Goal: Transaction & Acquisition: Book appointment/travel/reservation

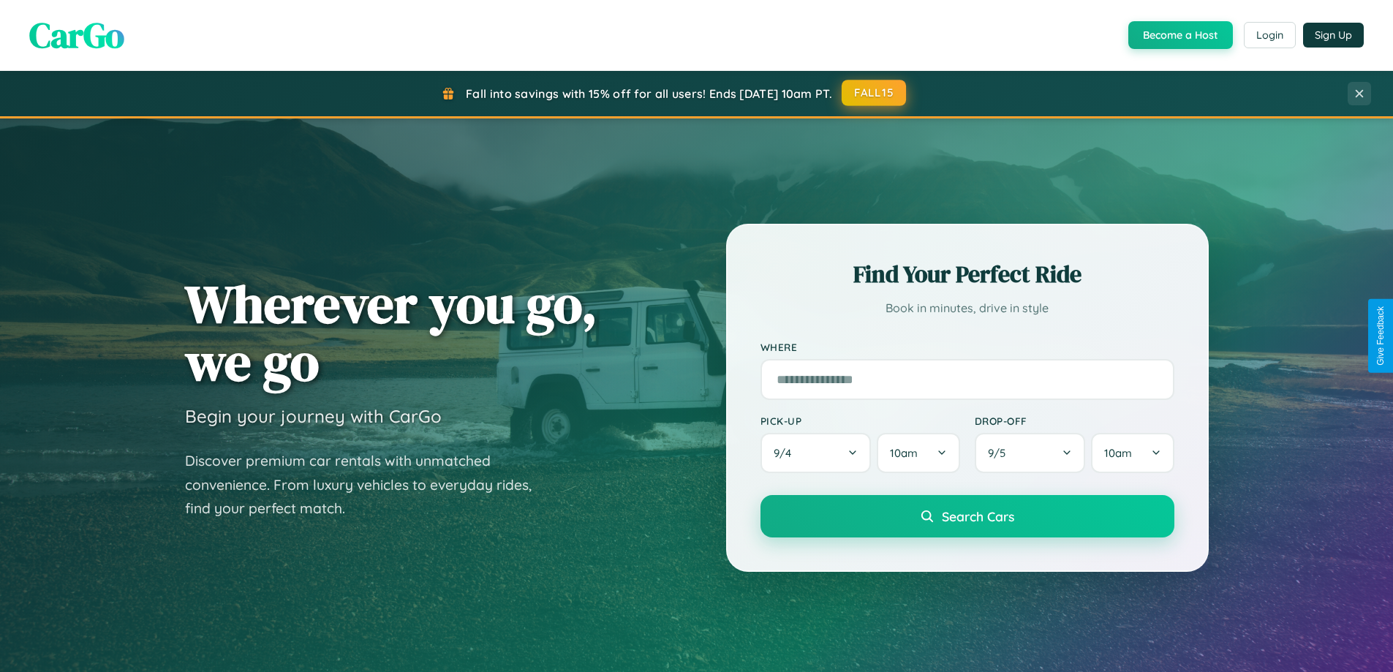
click at [874, 93] on button "FALL15" at bounding box center [873, 93] width 64 height 26
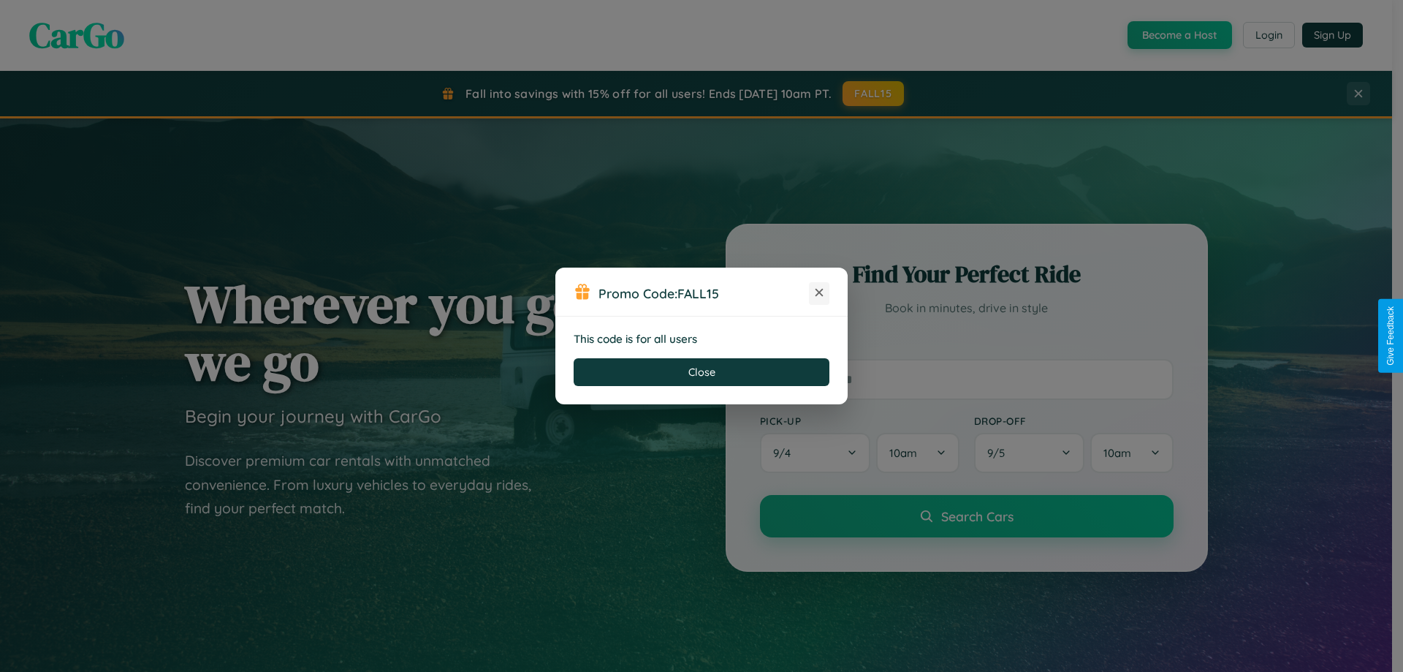
click at [819, 293] on icon at bounding box center [819, 292] width 15 height 15
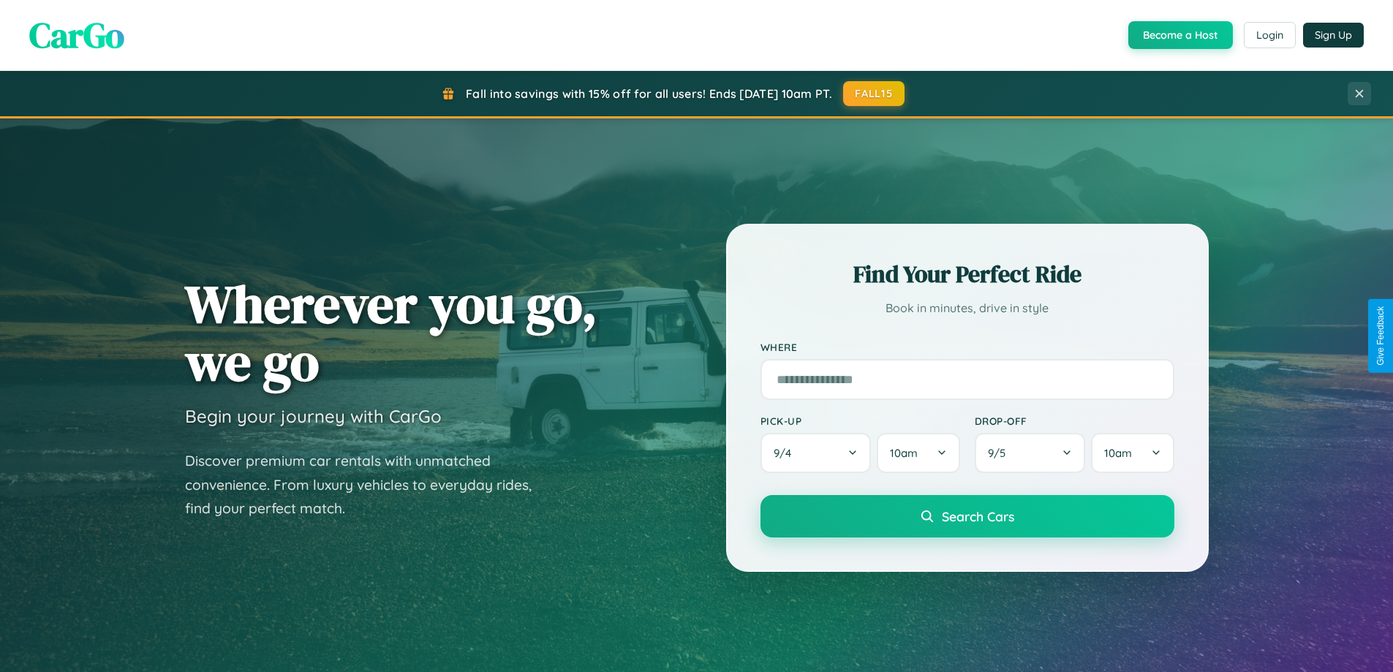
scroll to position [43, 0]
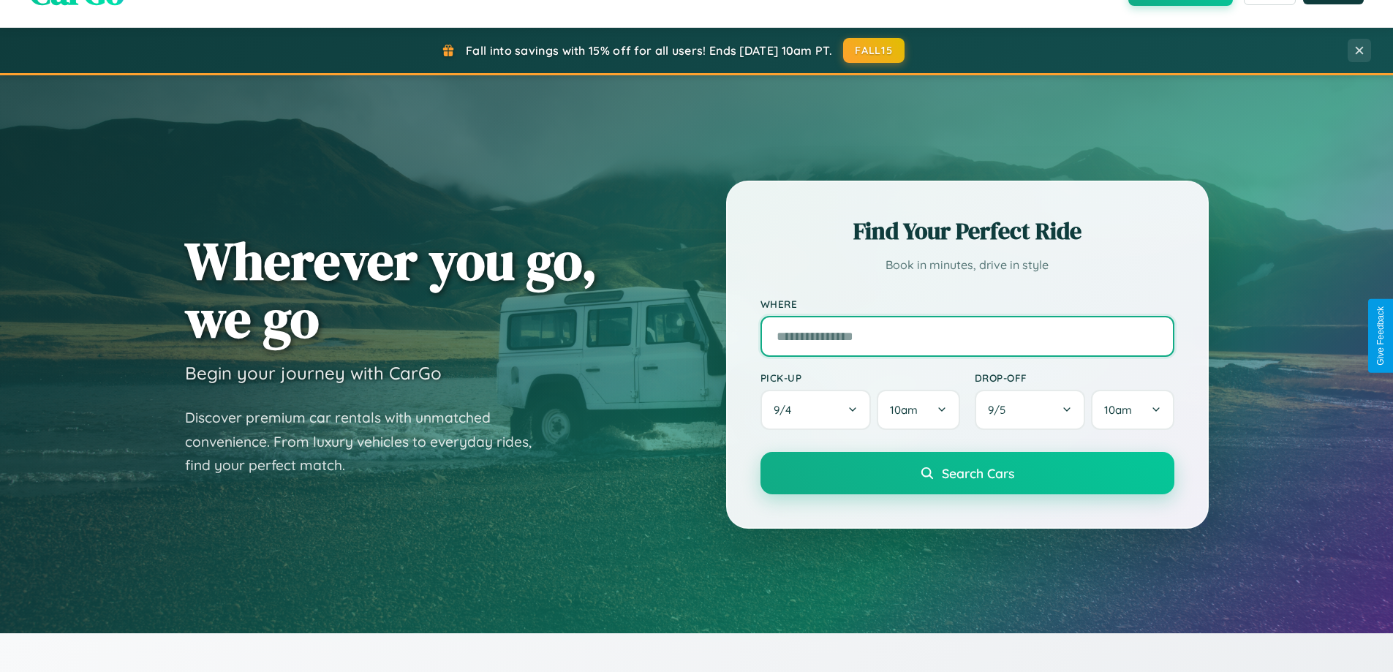
click at [966, 336] on input "text" at bounding box center [967, 336] width 414 height 41
type input "**********"
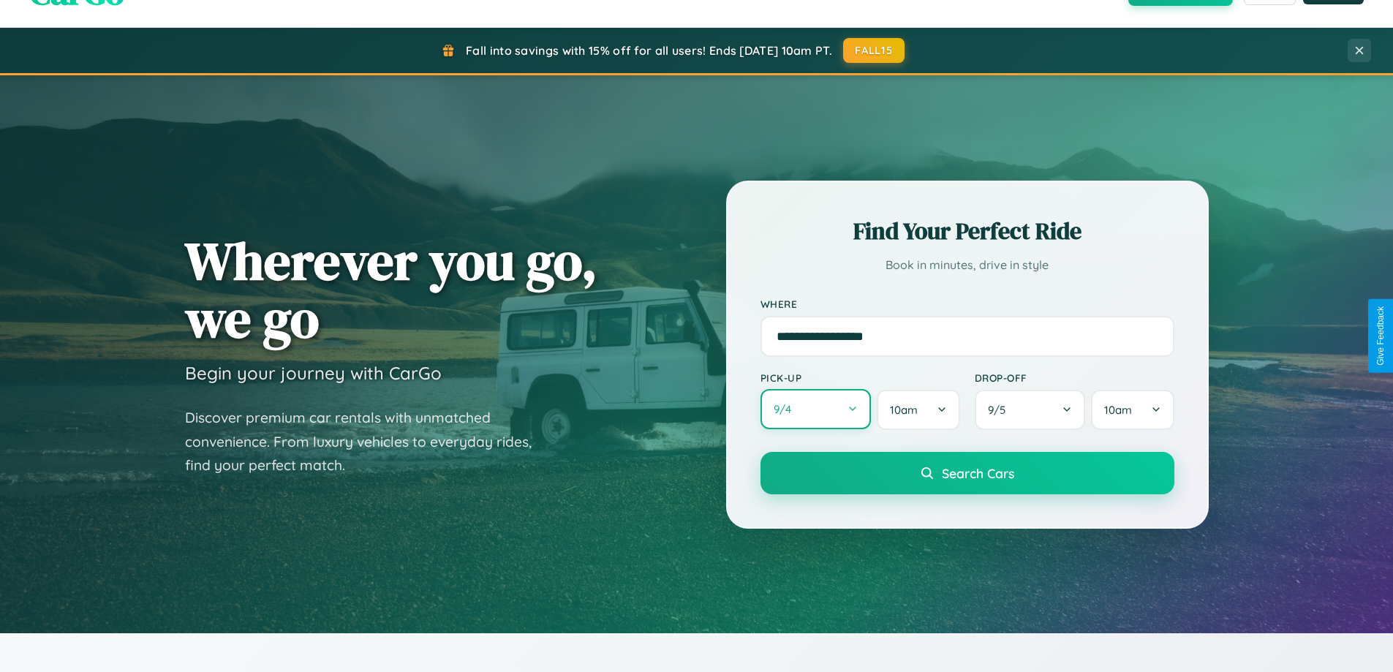
click at [815, 409] on button "9 / 4" at bounding box center [815, 409] width 111 height 40
select select "*"
select select "****"
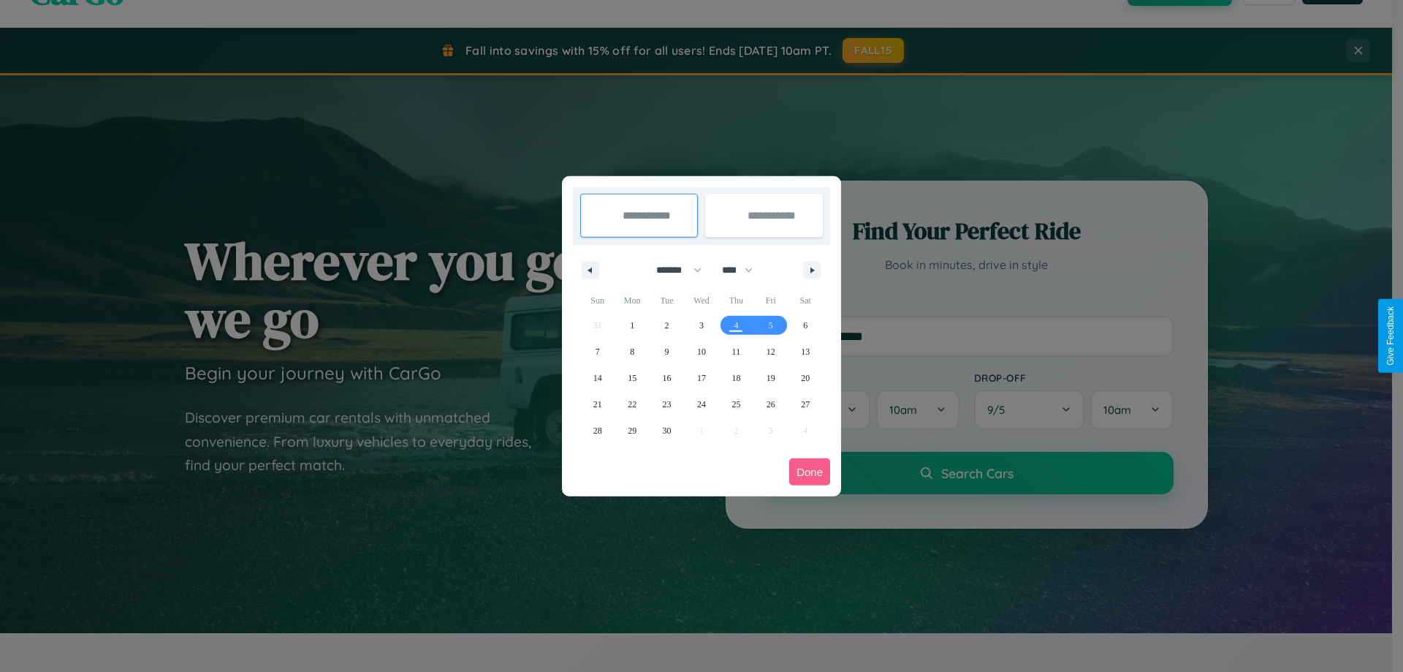
click at [673, 270] on select "******* ******** ***** ***** *** **** **** ****** ********* ******* ******** **…" at bounding box center [676, 270] width 62 height 24
select select "*"
drag, startPoint x: 744, startPoint y: 270, endPoint x: 702, endPoint y: 293, distance: 48.4
click at [744, 270] on select "**** **** **** **** **** **** **** **** **** **** **** **** **** **** **** ****…" at bounding box center [737, 270] width 44 height 24
select select "****"
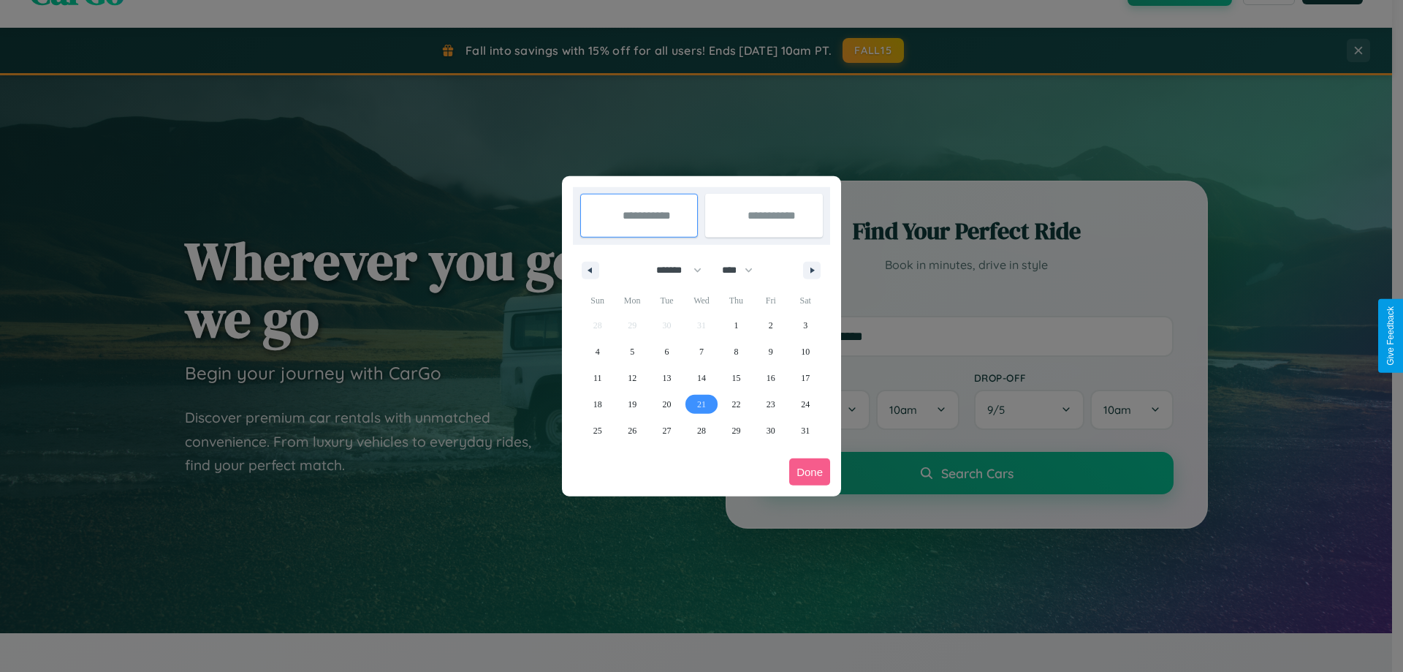
click at [701, 404] on span "21" at bounding box center [701, 404] width 9 height 26
type input "**********"
click at [770, 404] on span "23" at bounding box center [771, 404] width 9 height 26
type input "**********"
click at [810, 471] on button "Done" at bounding box center [809, 471] width 41 height 27
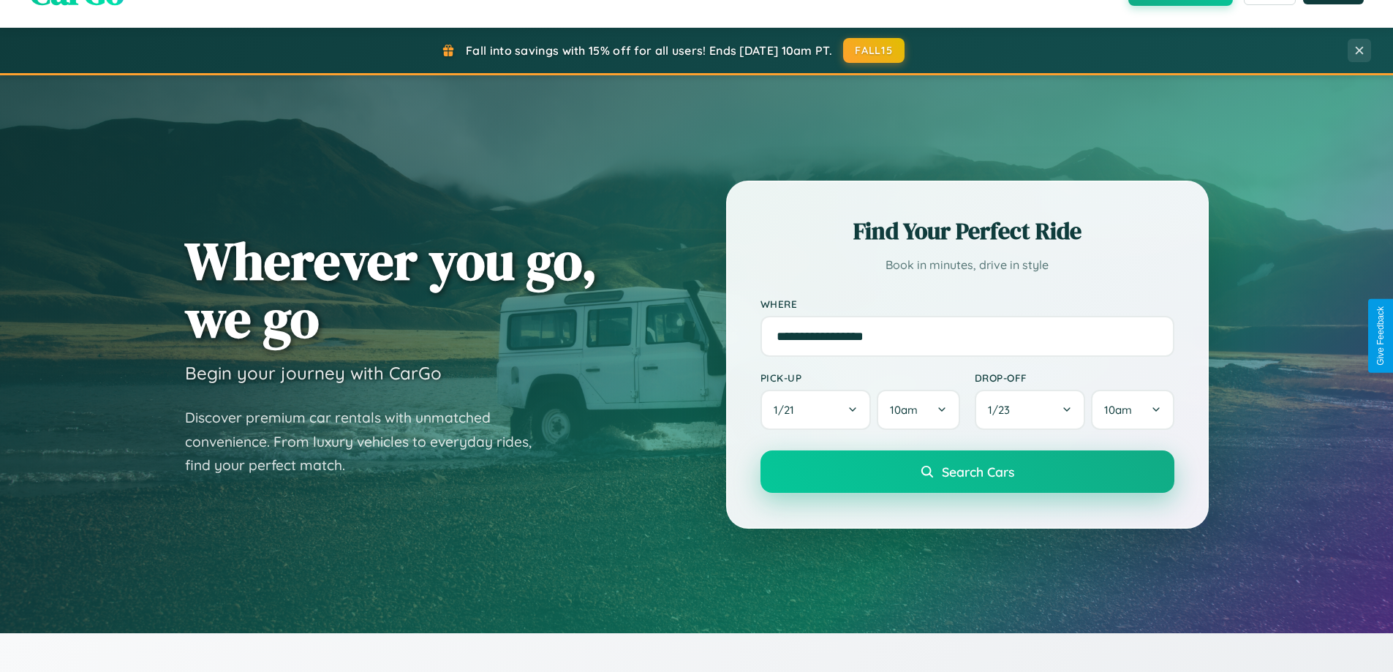
click at [966, 471] on span "Search Cars" at bounding box center [978, 471] width 72 height 16
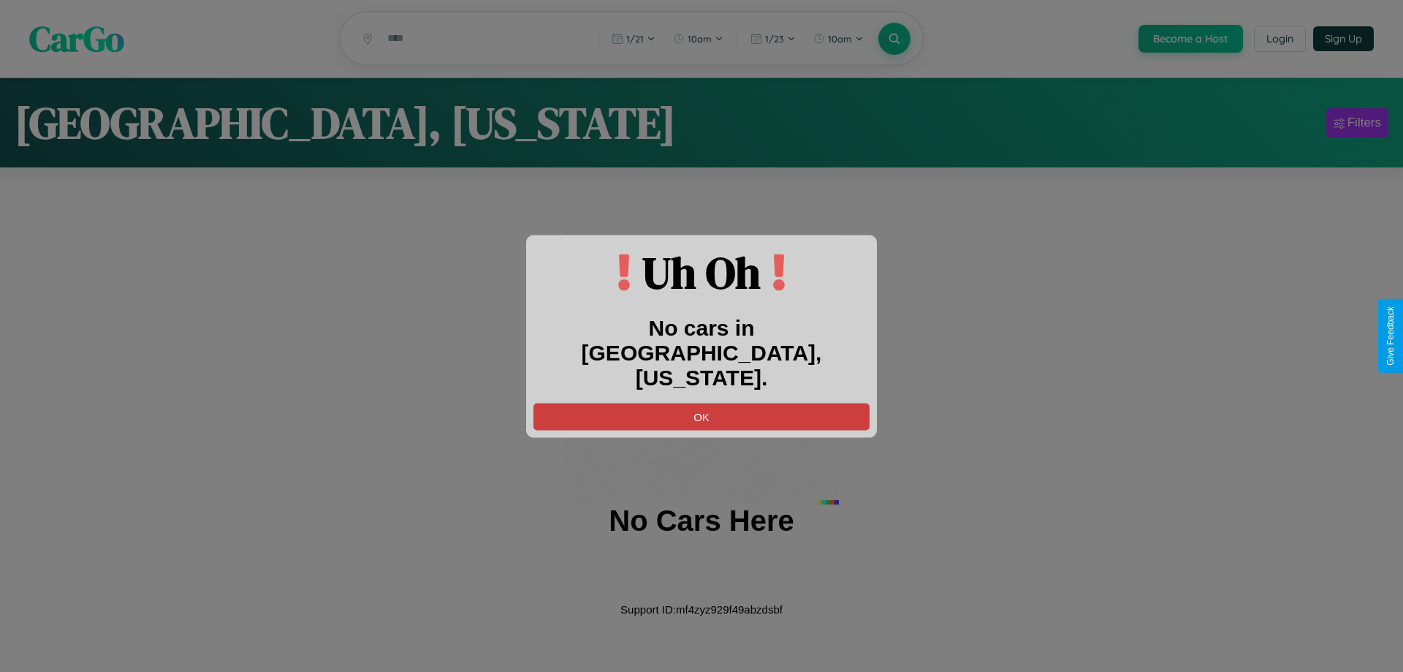
click at [702, 403] on button "OK" at bounding box center [702, 416] width 336 height 27
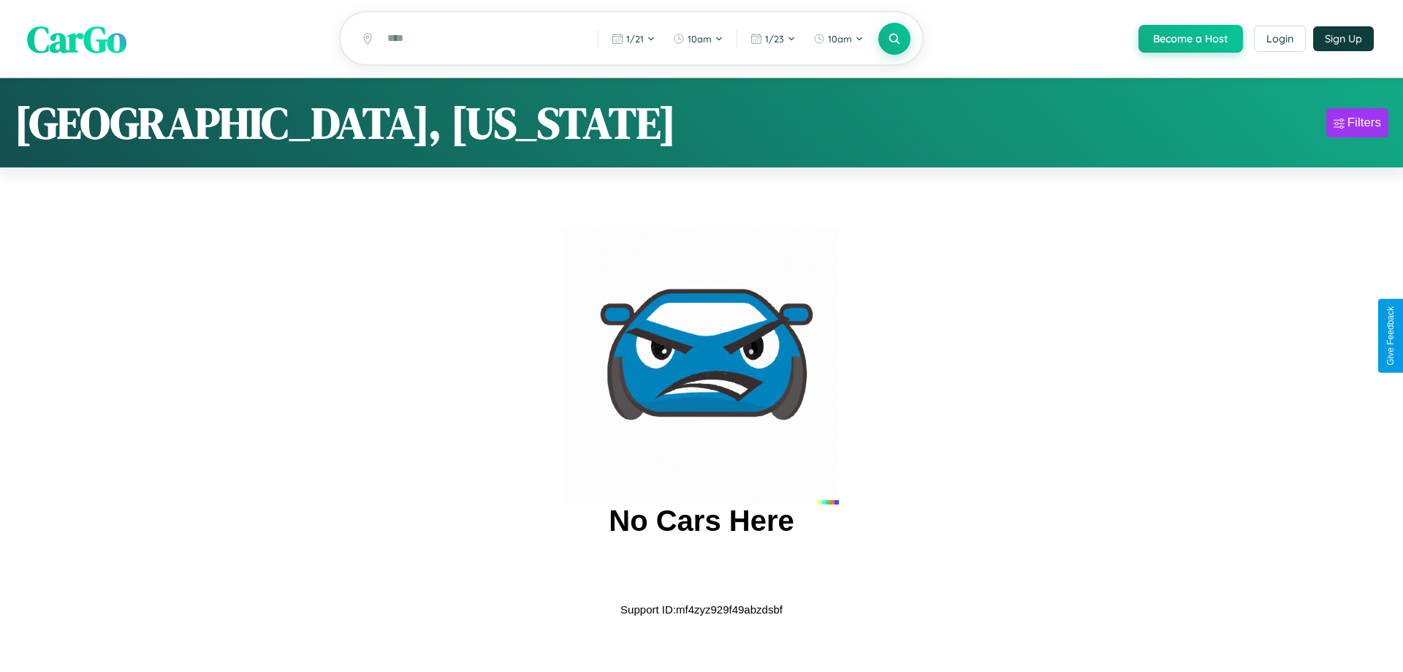
click at [77, 39] on span "CarGo" at bounding box center [76, 38] width 99 height 50
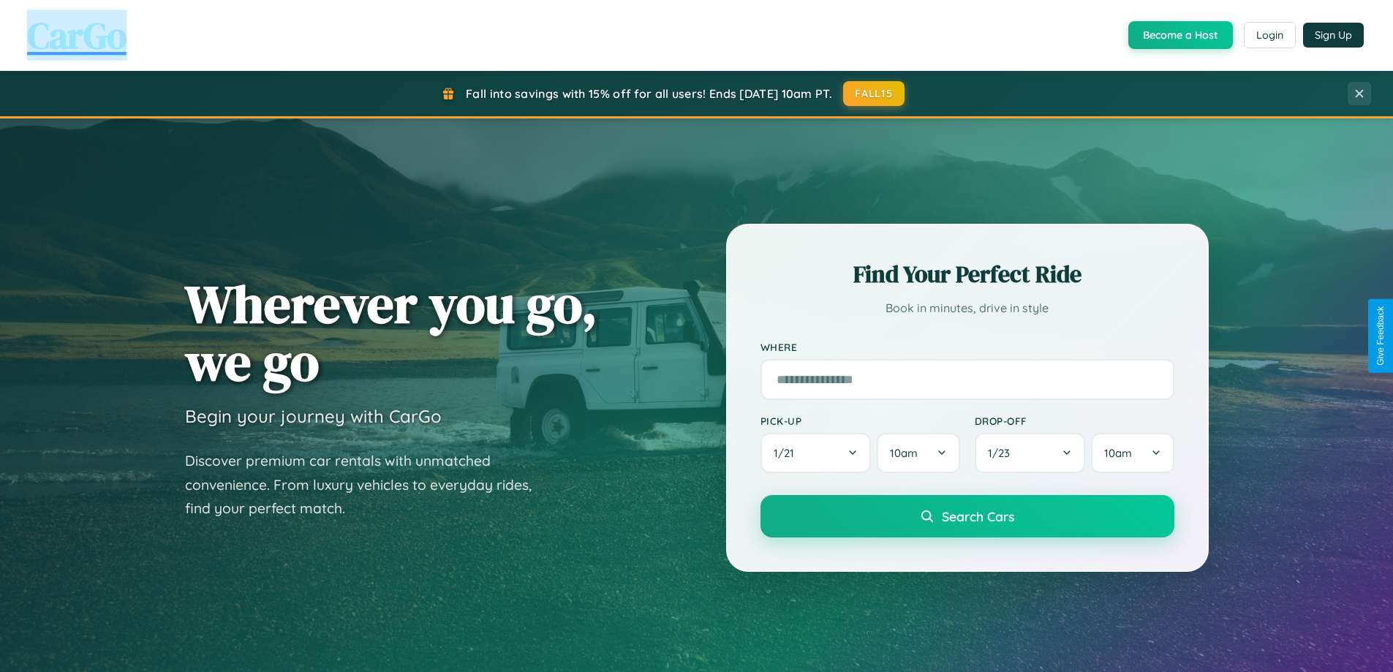
scroll to position [630, 0]
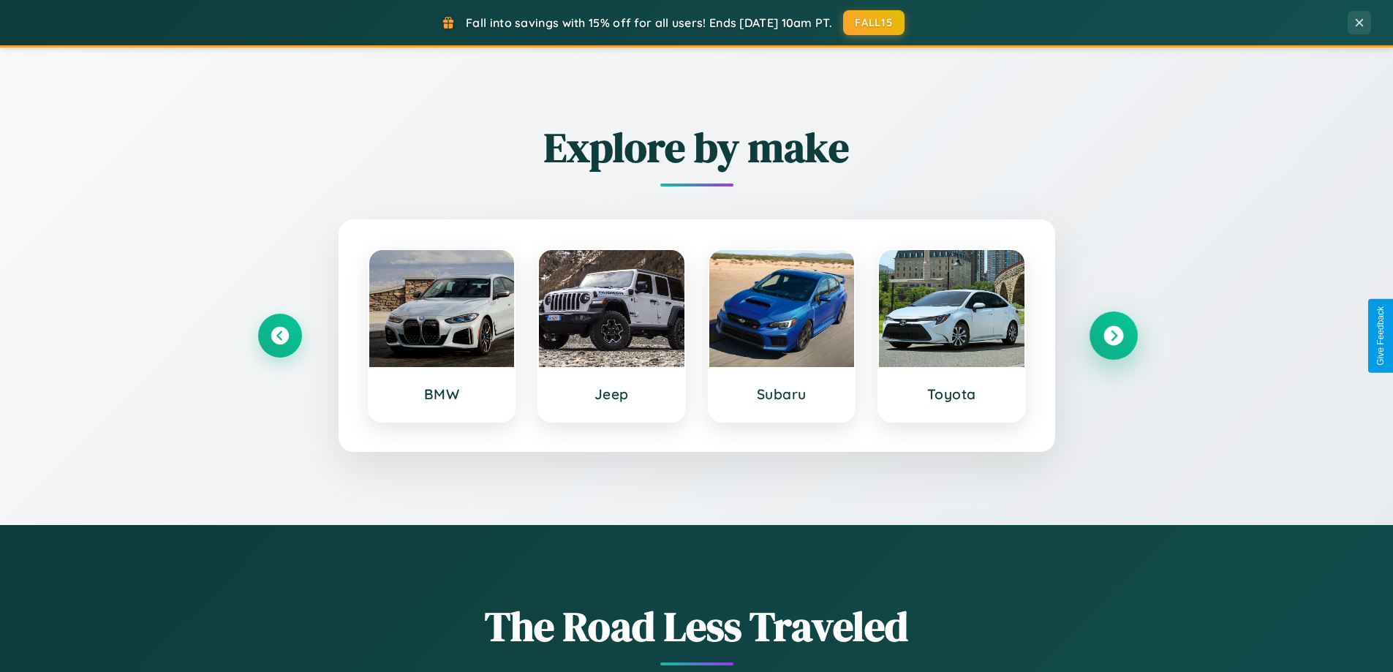
click at [1113, 336] on icon at bounding box center [1113, 336] width 20 height 20
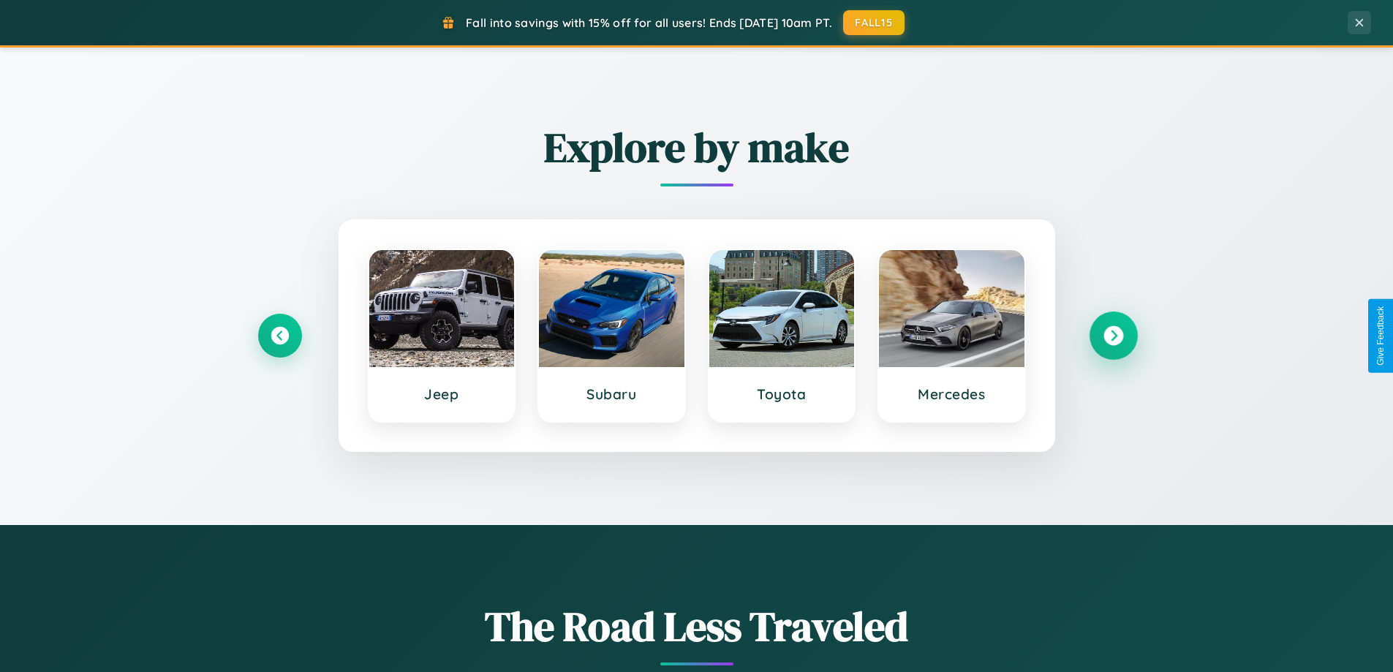
click at [1113, 336] on icon at bounding box center [1113, 336] width 20 height 20
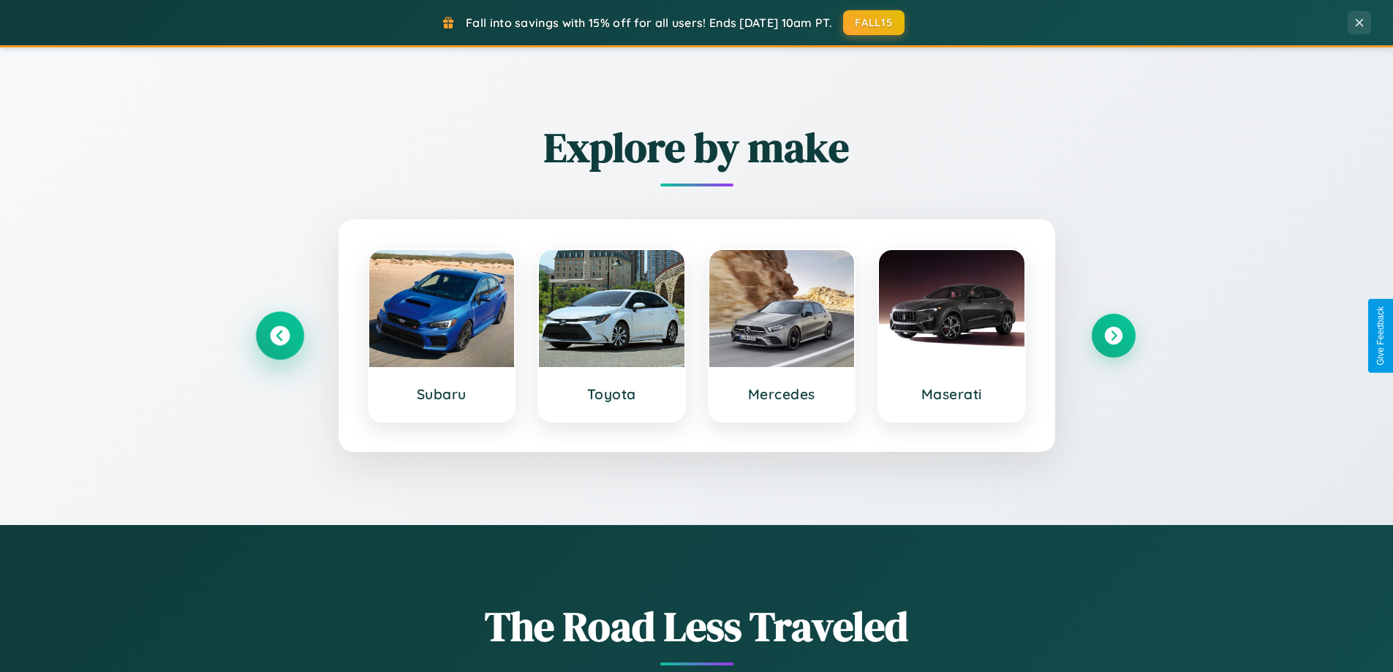
click at [279, 336] on icon at bounding box center [280, 336] width 20 height 20
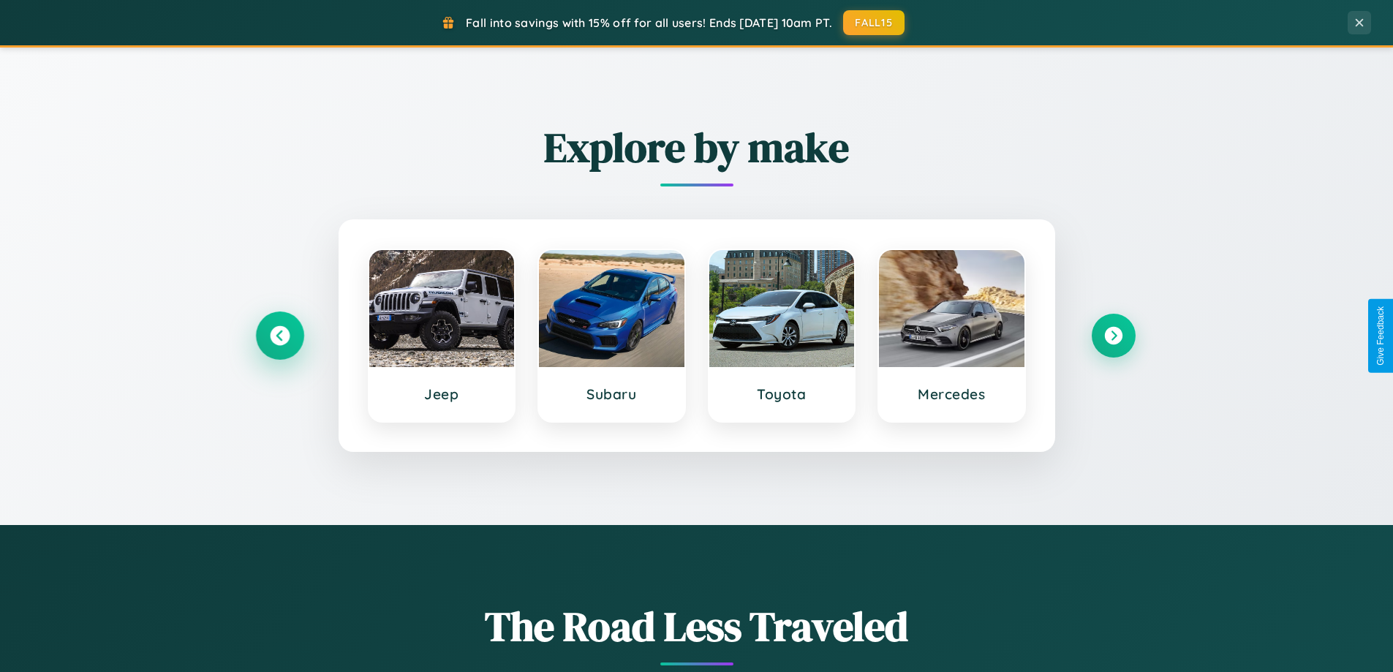
click at [279, 336] on icon at bounding box center [280, 336] width 20 height 20
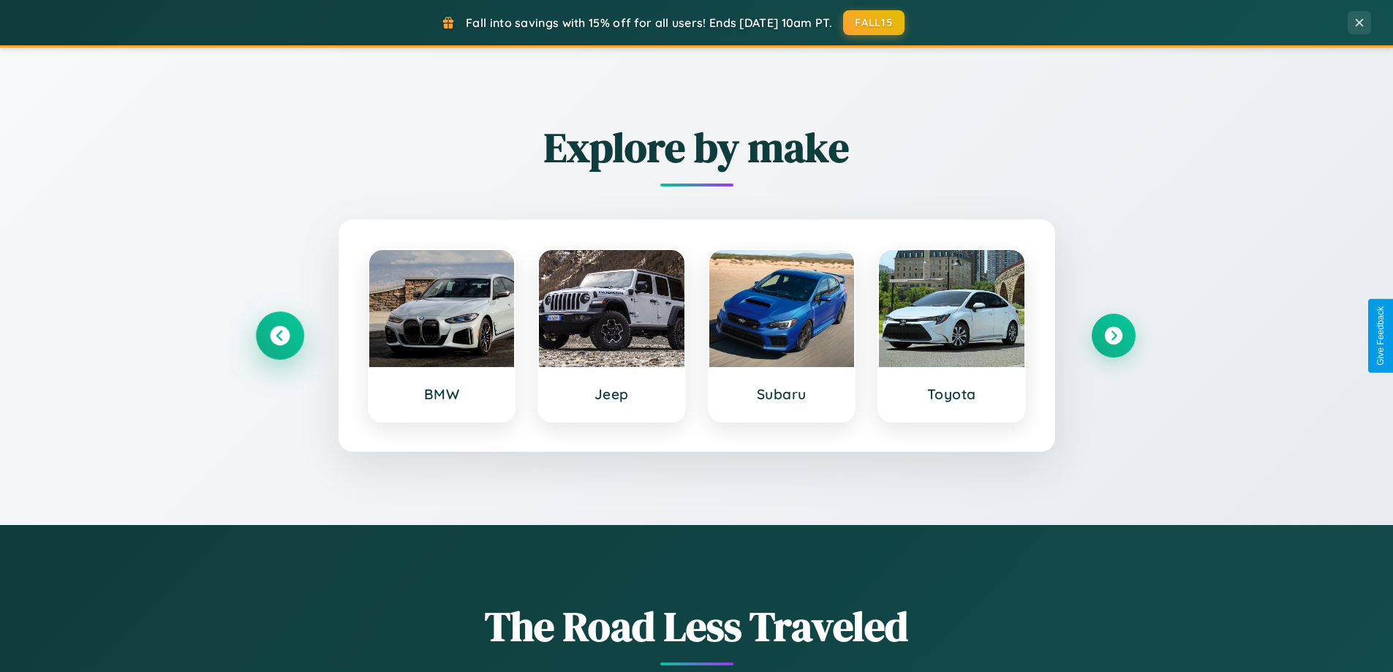
click at [279, 336] on icon at bounding box center [280, 336] width 20 height 20
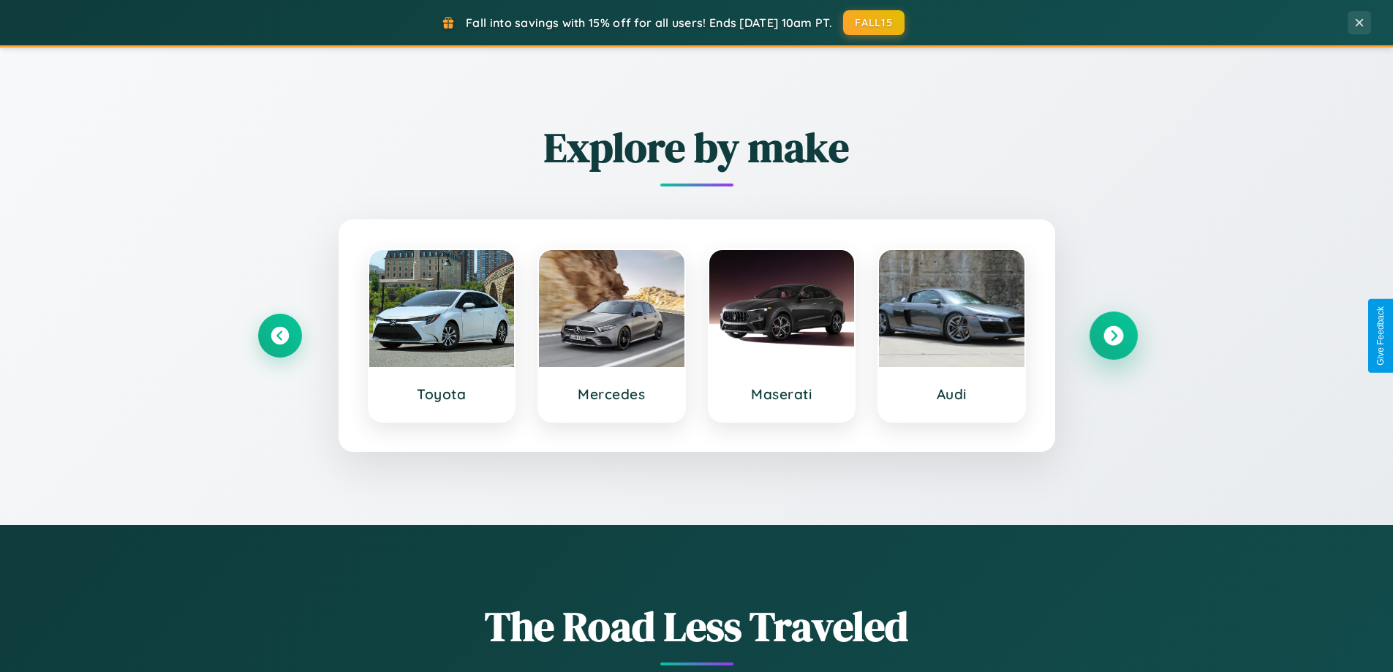
click at [1113, 336] on icon at bounding box center [1113, 336] width 20 height 20
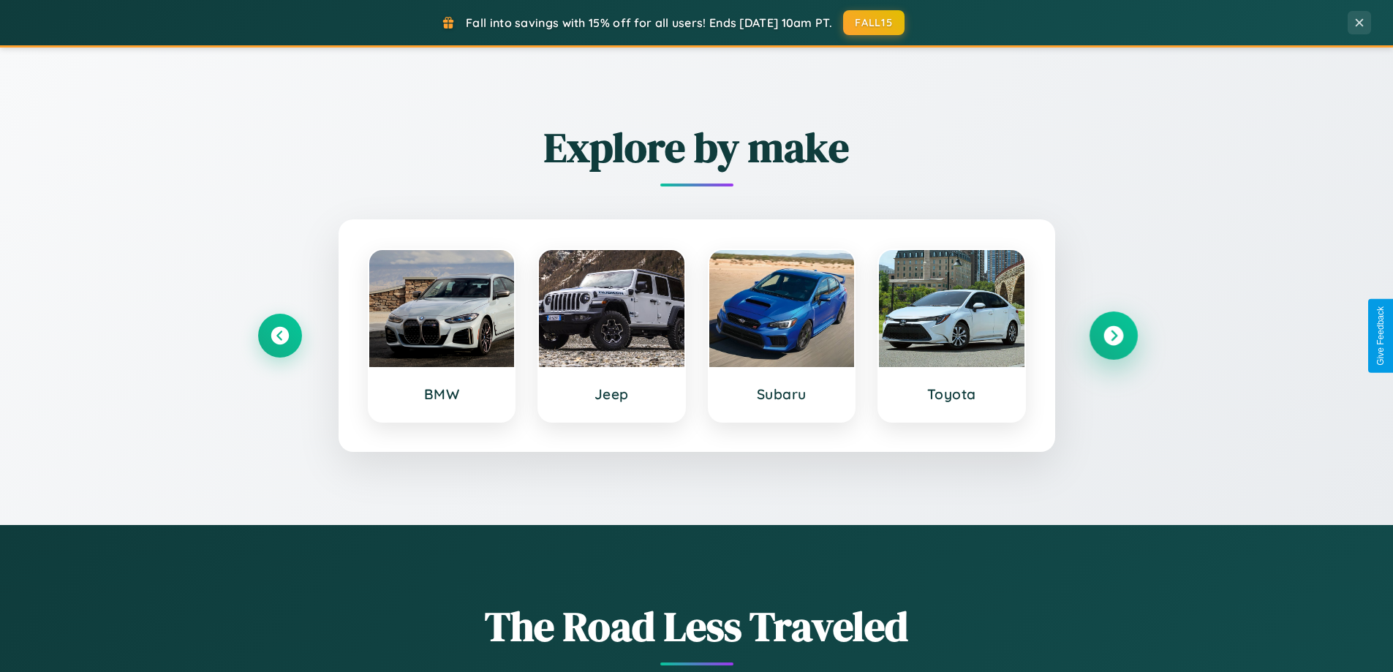
click at [1113, 336] on icon at bounding box center [1113, 336] width 20 height 20
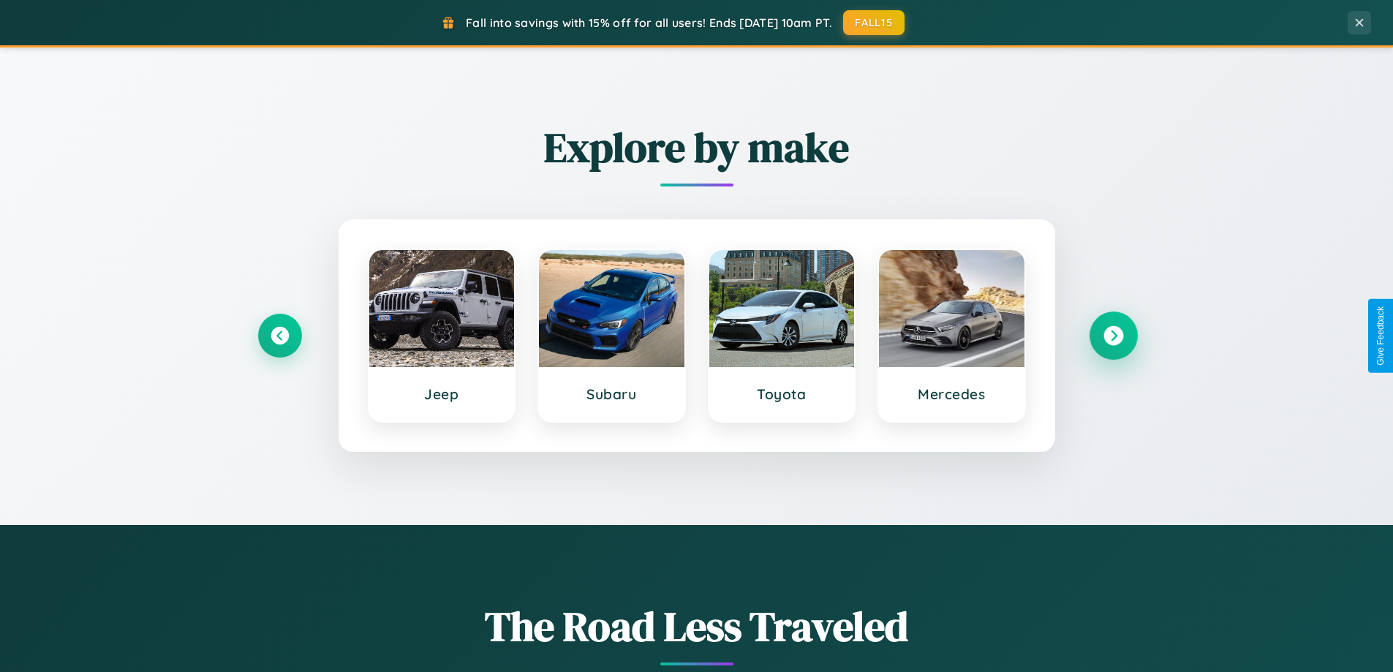
click at [1113, 336] on icon at bounding box center [1113, 336] width 20 height 20
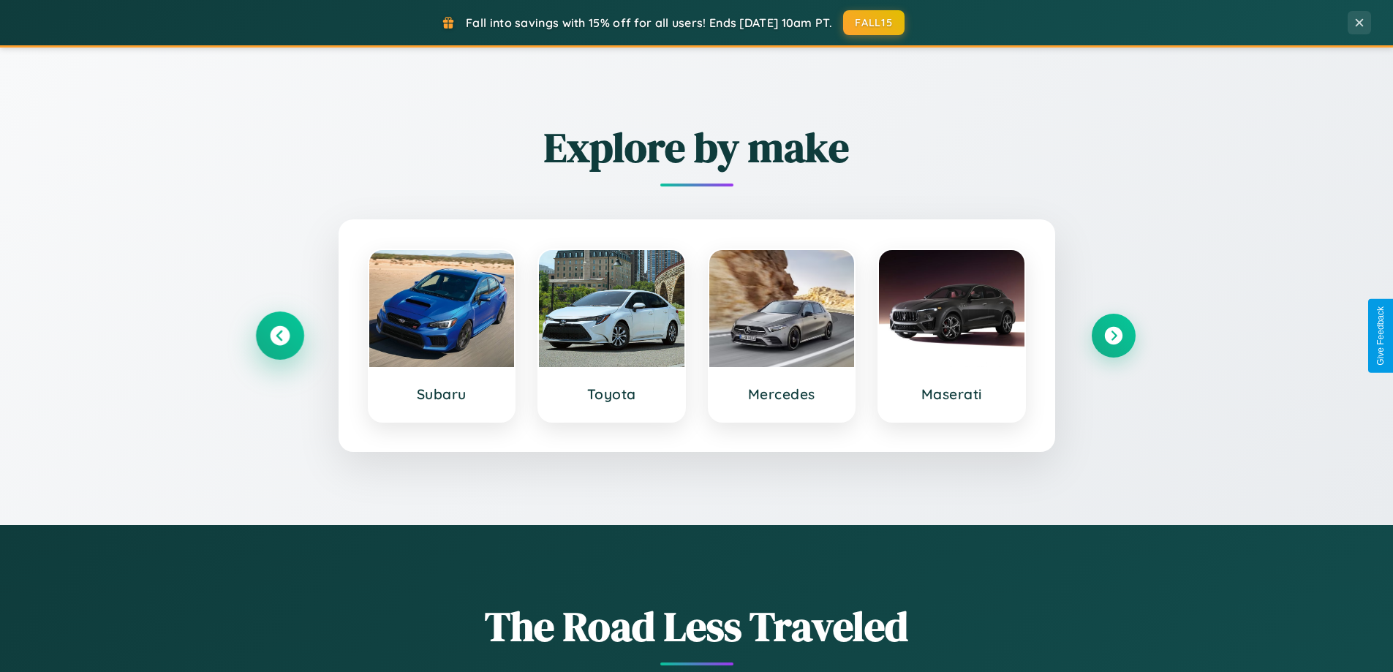
click at [279, 336] on icon at bounding box center [280, 336] width 20 height 20
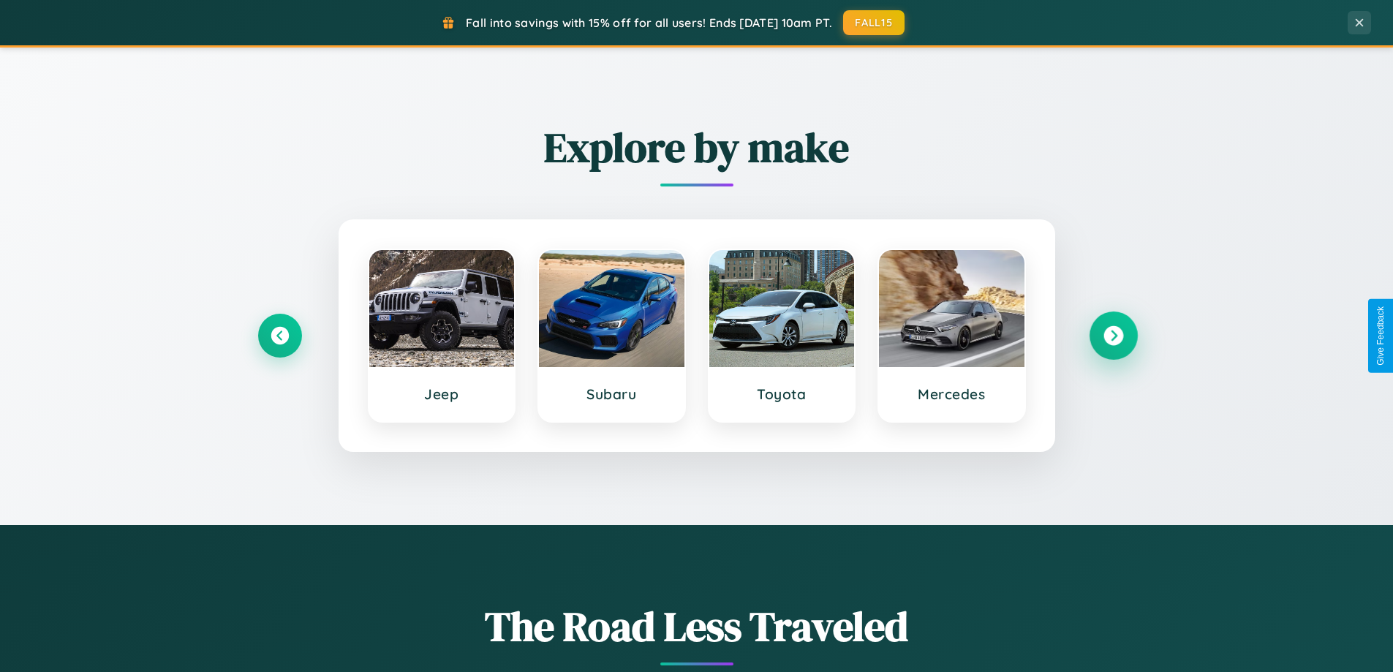
click at [1113, 336] on icon at bounding box center [1113, 336] width 20 height 20
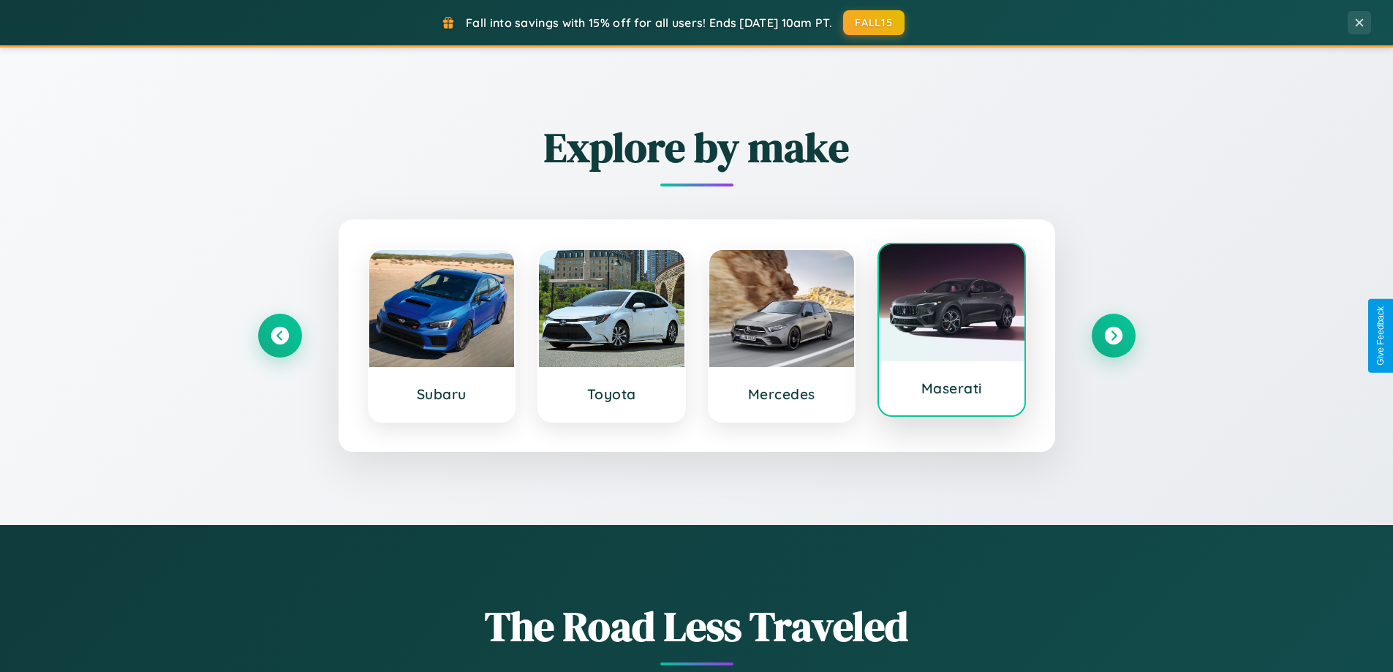
click at [951, 334] on div at bounding box center [951, 302] width 145 height 117
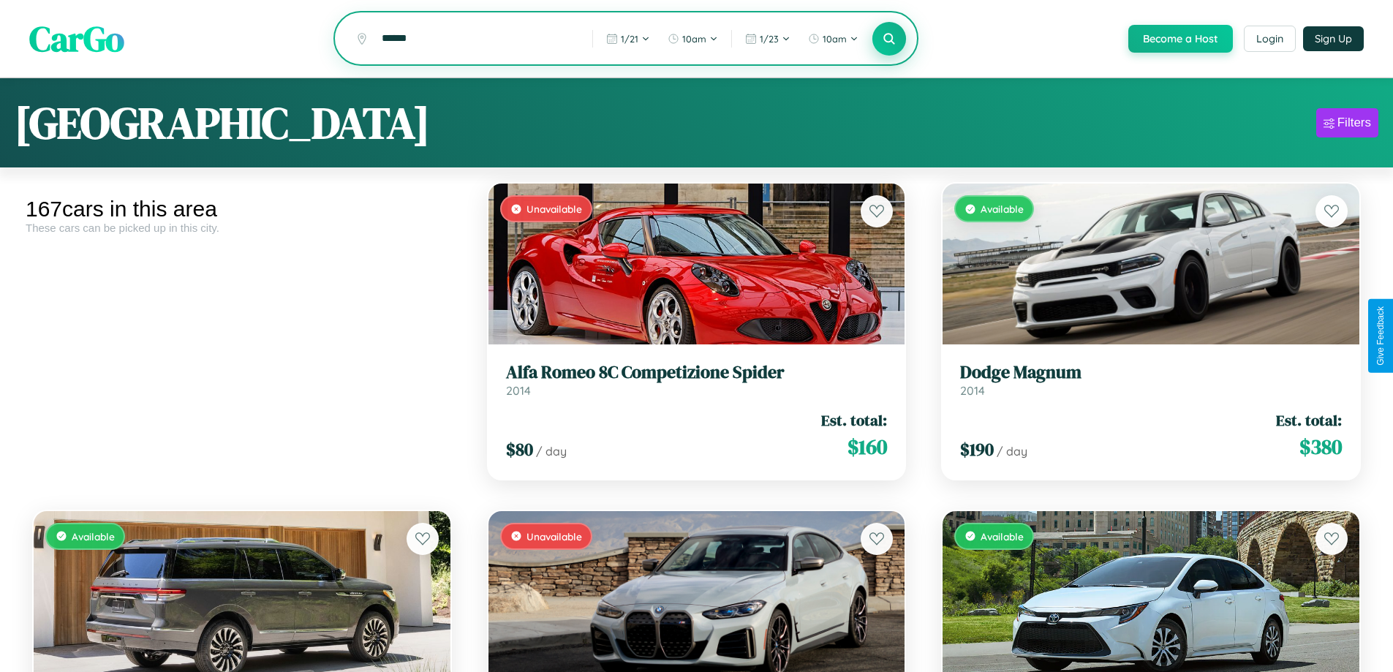
click at [888, 39] on icon at bounding box center [889, 38] width 14 height 14
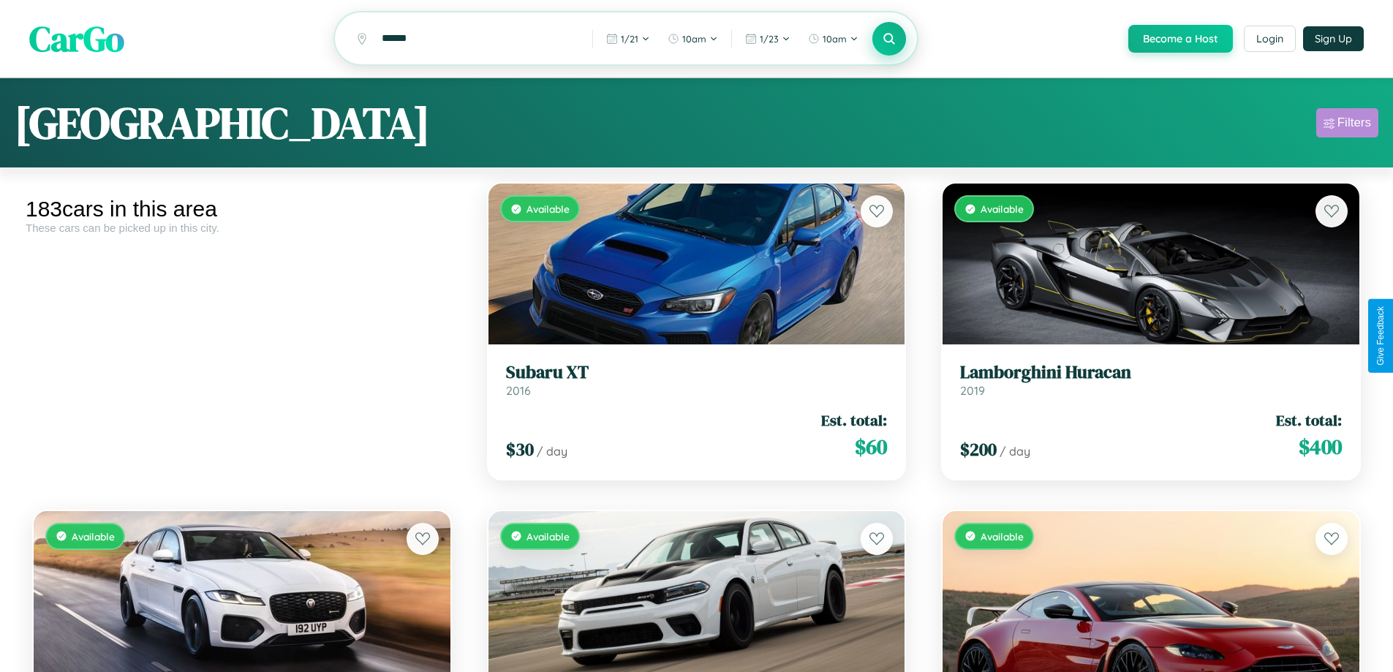
click at [1346, 125] on div "Filters" at bounding box center [1354, 122] width 34 height 15
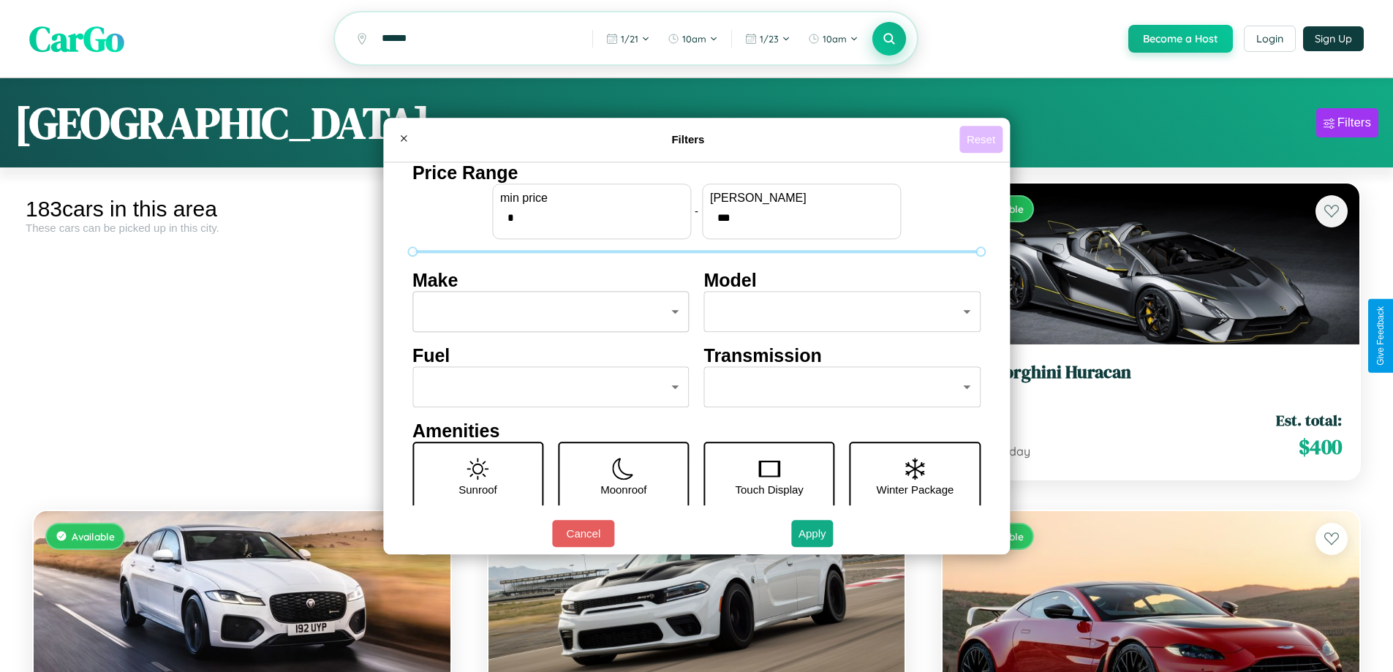
click at [982, 139] on button "Reset" at bounding box center [980, 139] width 43 height 27
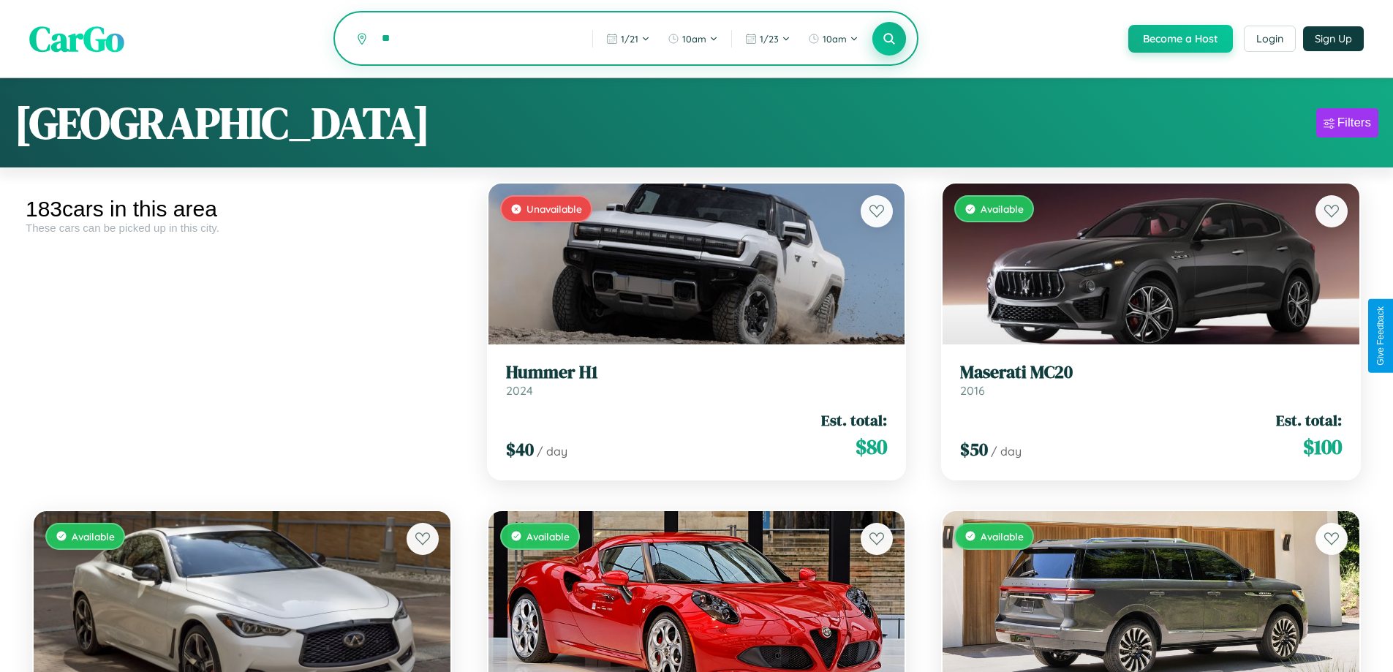
type input "*"
type input "*****"
click at [888, 39] on icon at bounding box center [889, 38] width 14 height 14
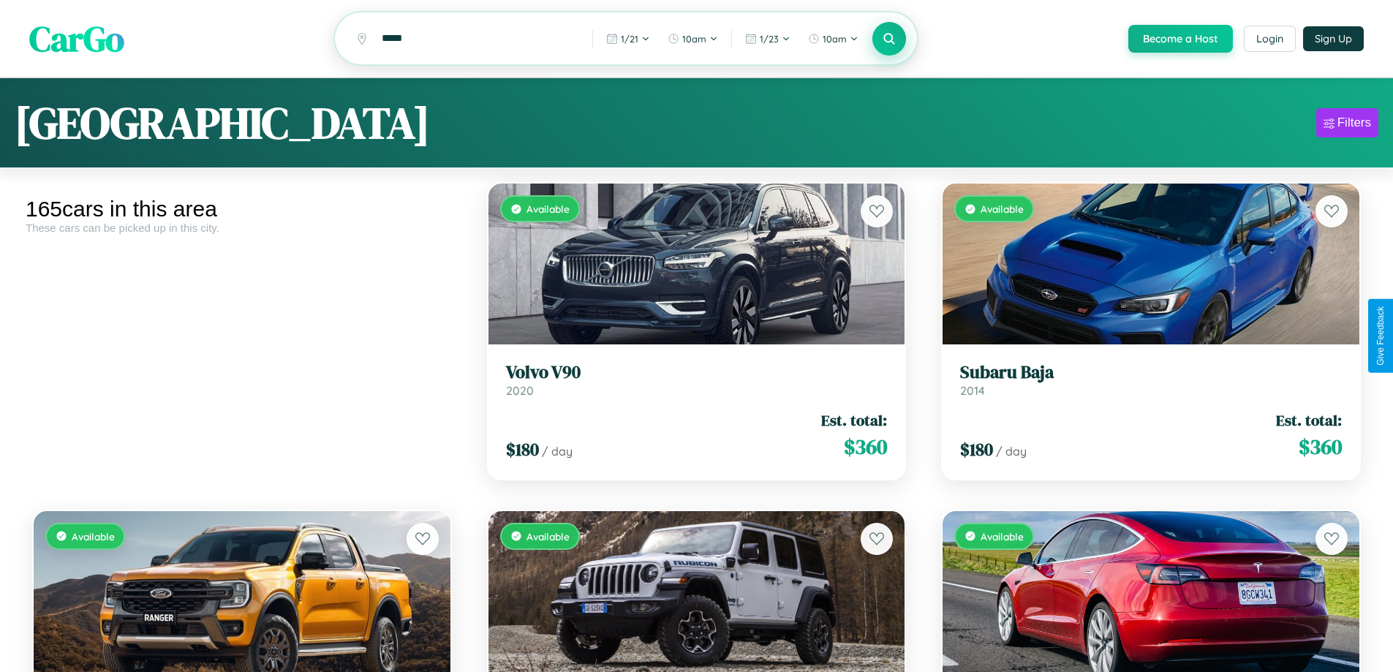
scroll to position [15263, 0]
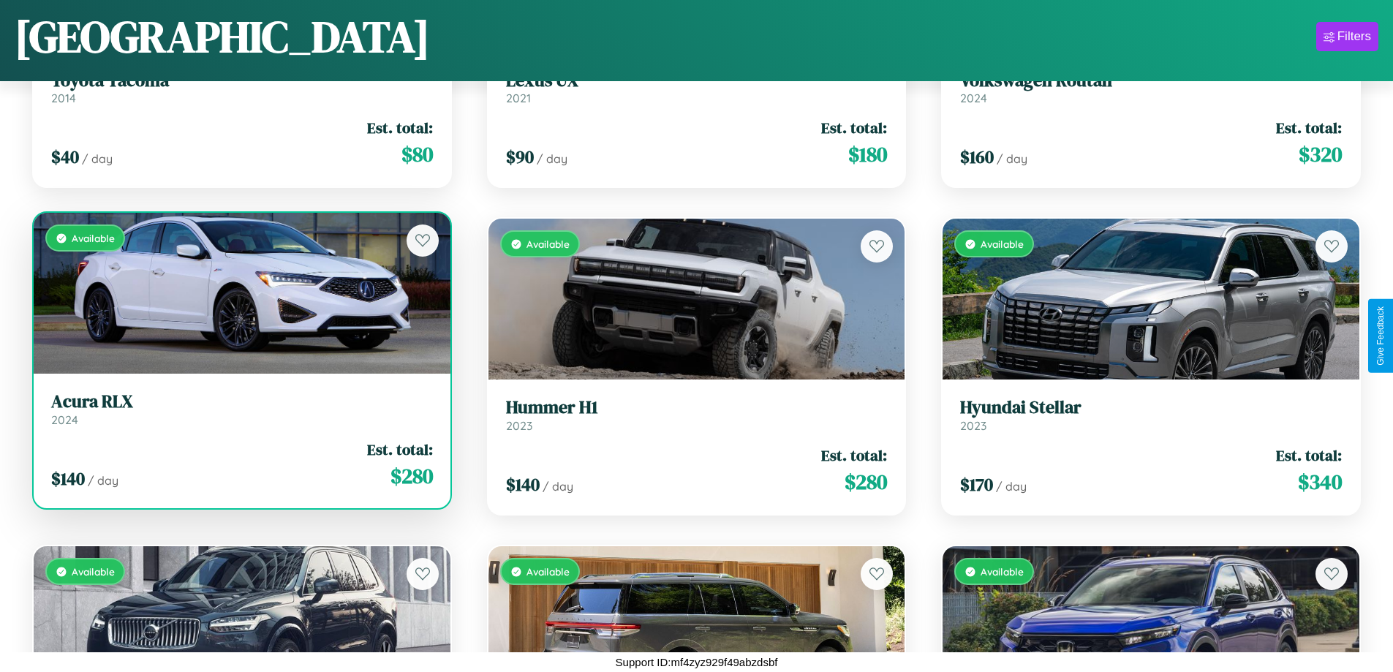
click at [240, 409] on h3 "Acura RLX" at bounding box center [242, 401] width 382 height 21
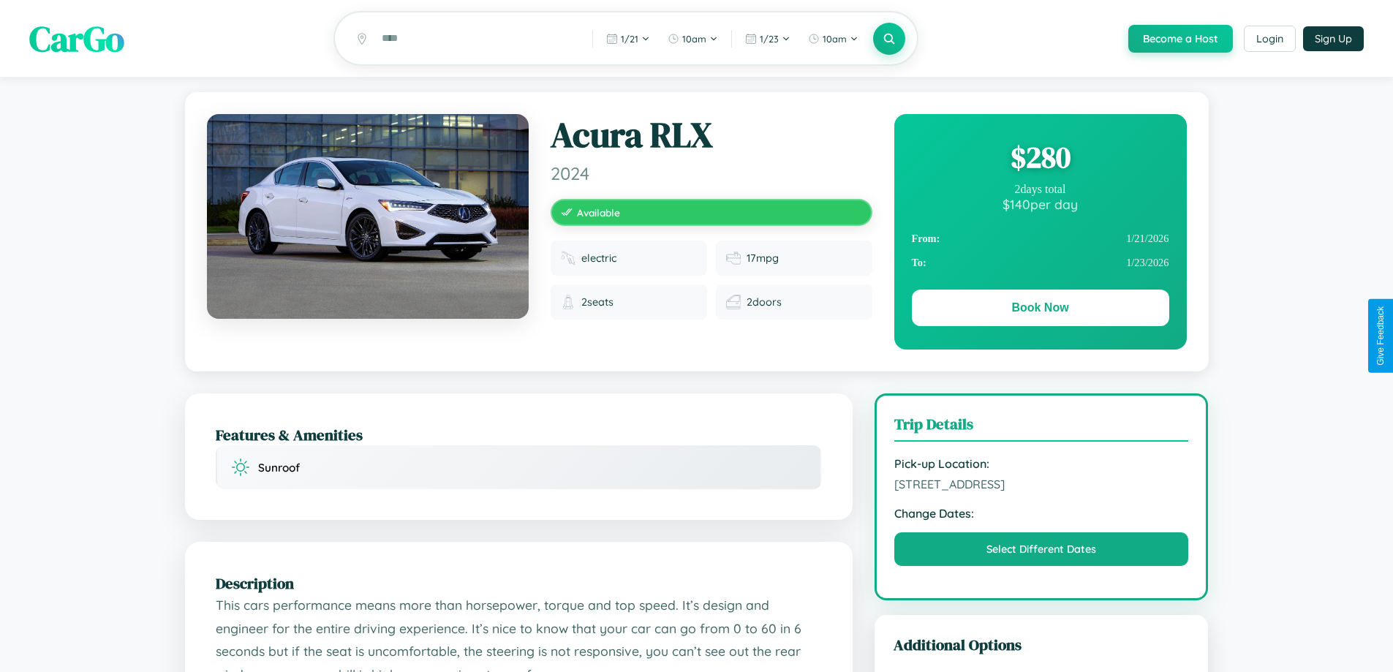
click at [1039, 159] on div "$ 280" at bounding box center [1040, 156] width 257 height 39
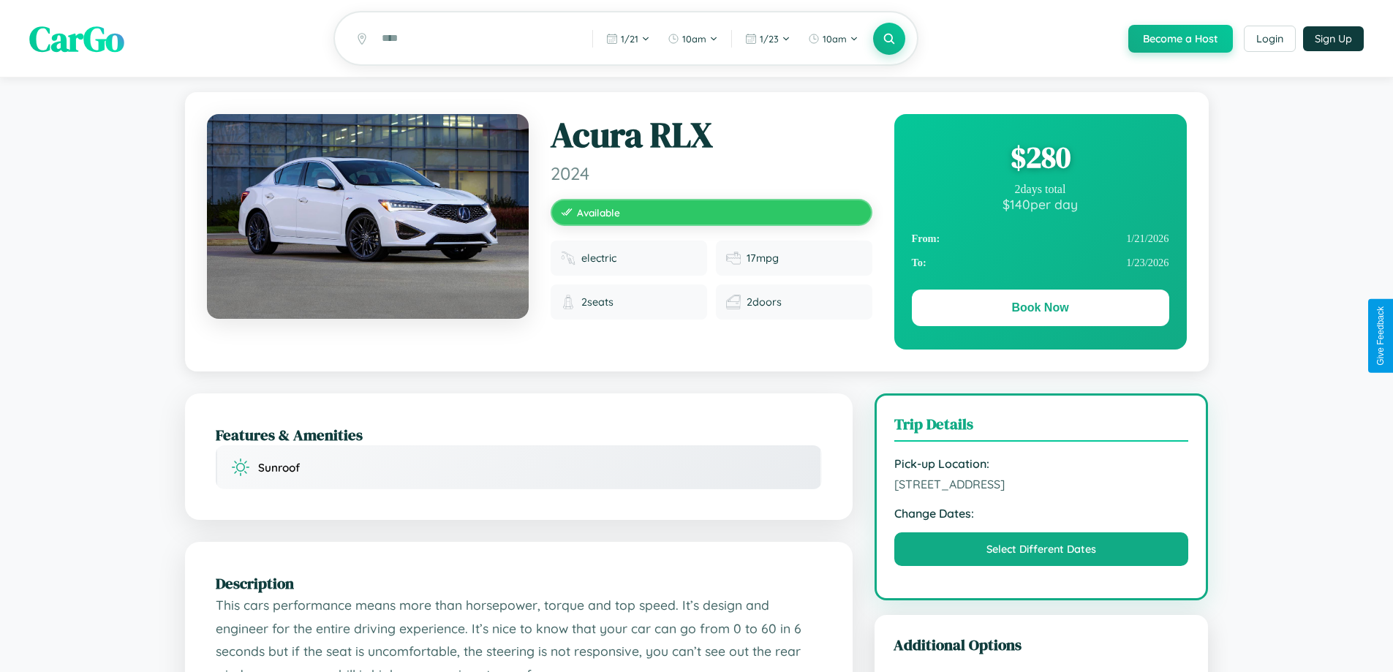
click at [1039, 159] on div "$ 280" at bounding box center [1040, 156] width 257 height 39
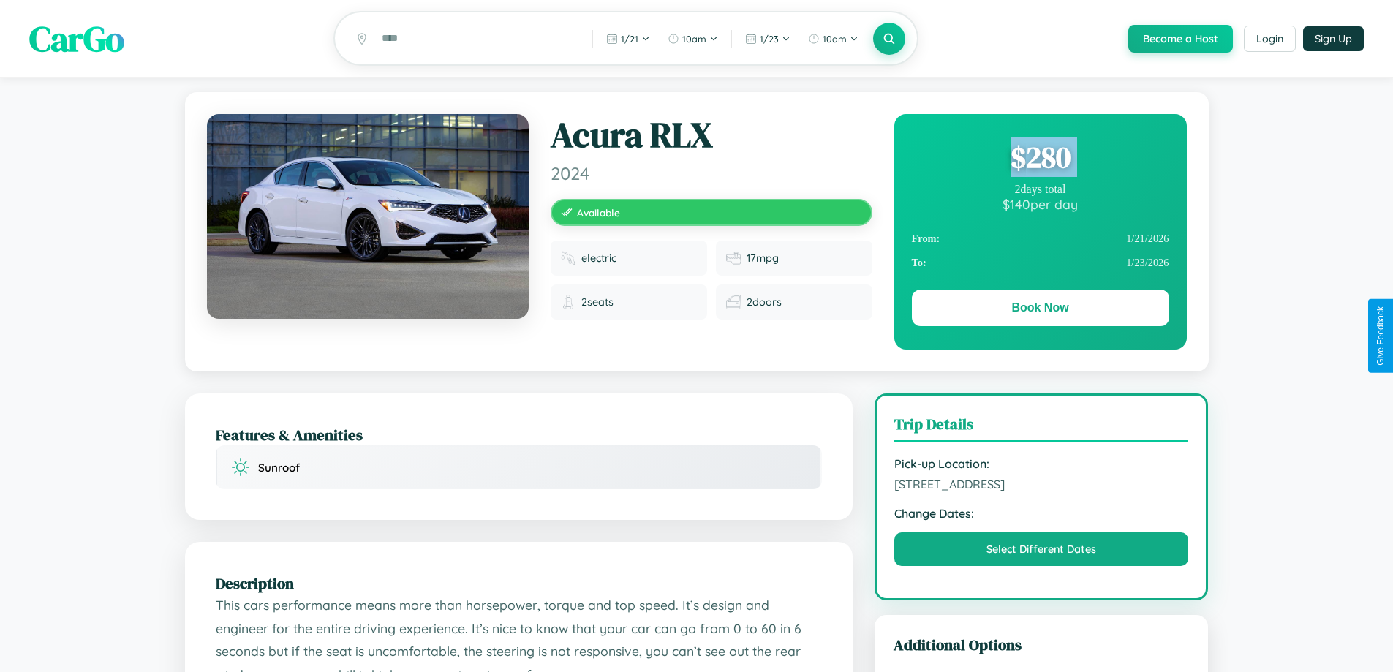
click at [1039, 159] on div "$ 280" at bounding box center [1040, 156] width 257 height 39
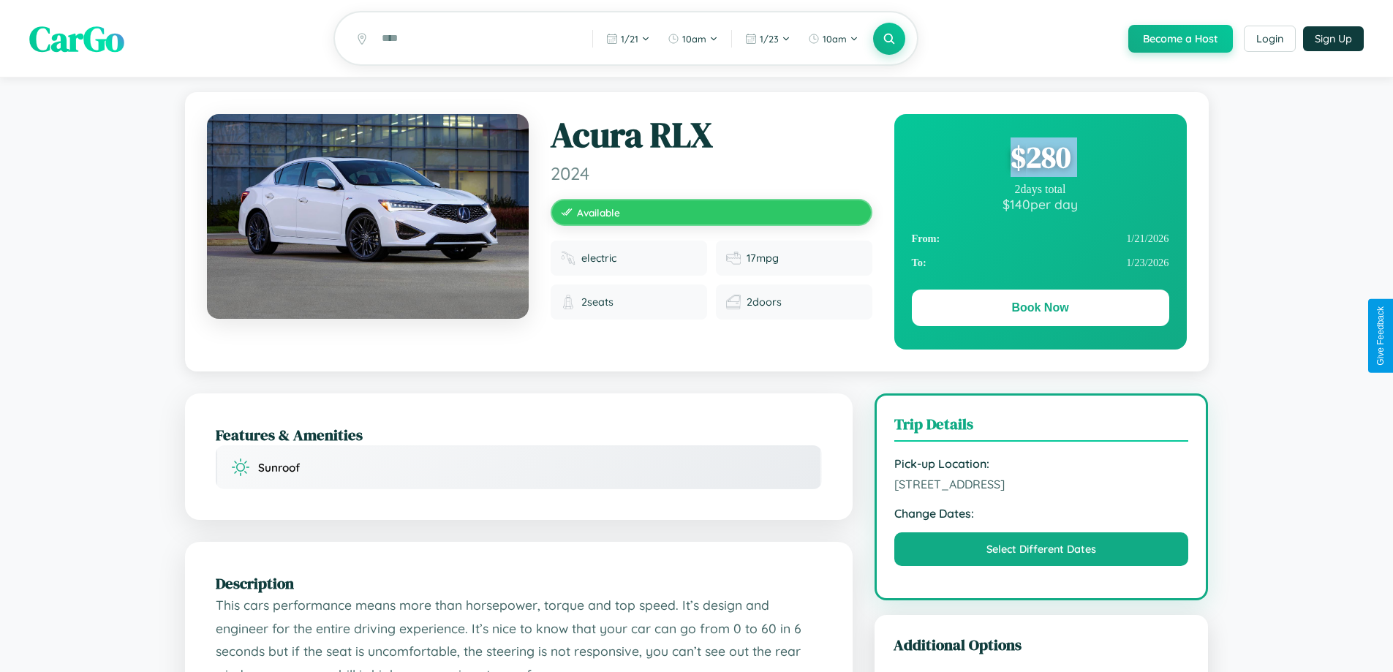
click at [1039, 159] on div "$ 280" at bounding box center [1040, 156] width 257 height 39
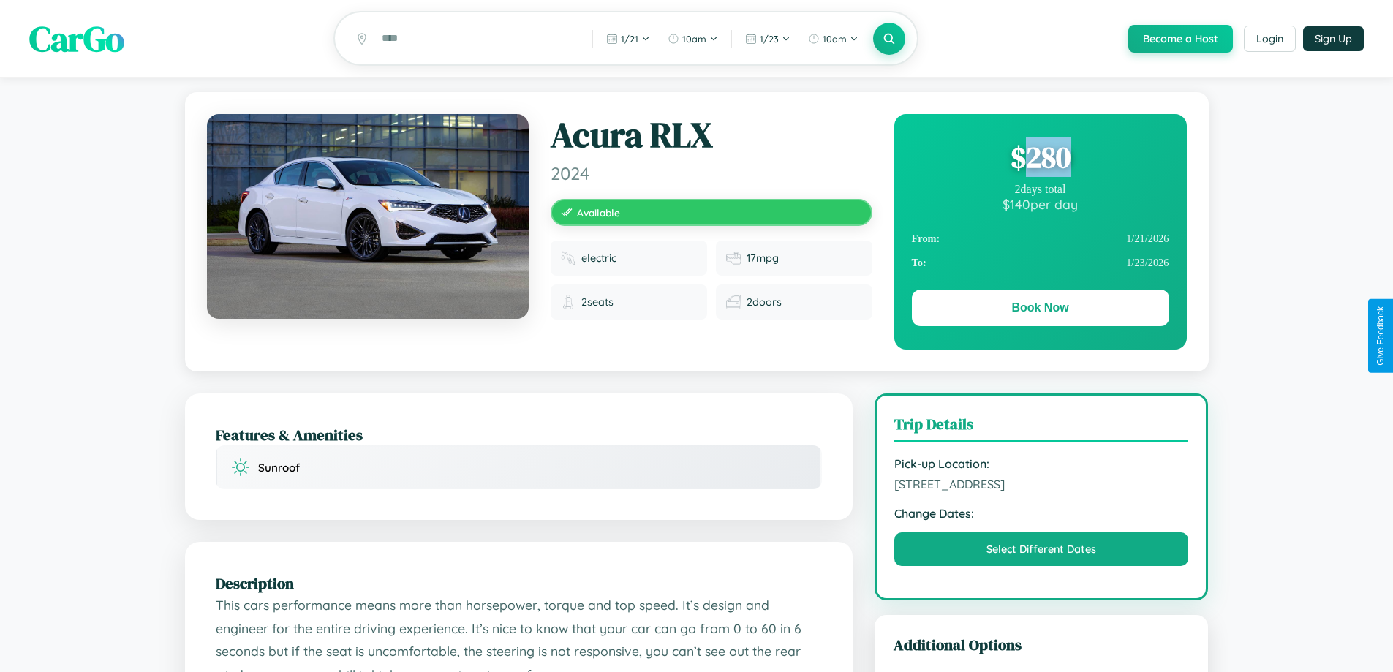
click at [1039, 159] on div "$ 280" at bounding box center [1040, 156] width 257 height 39
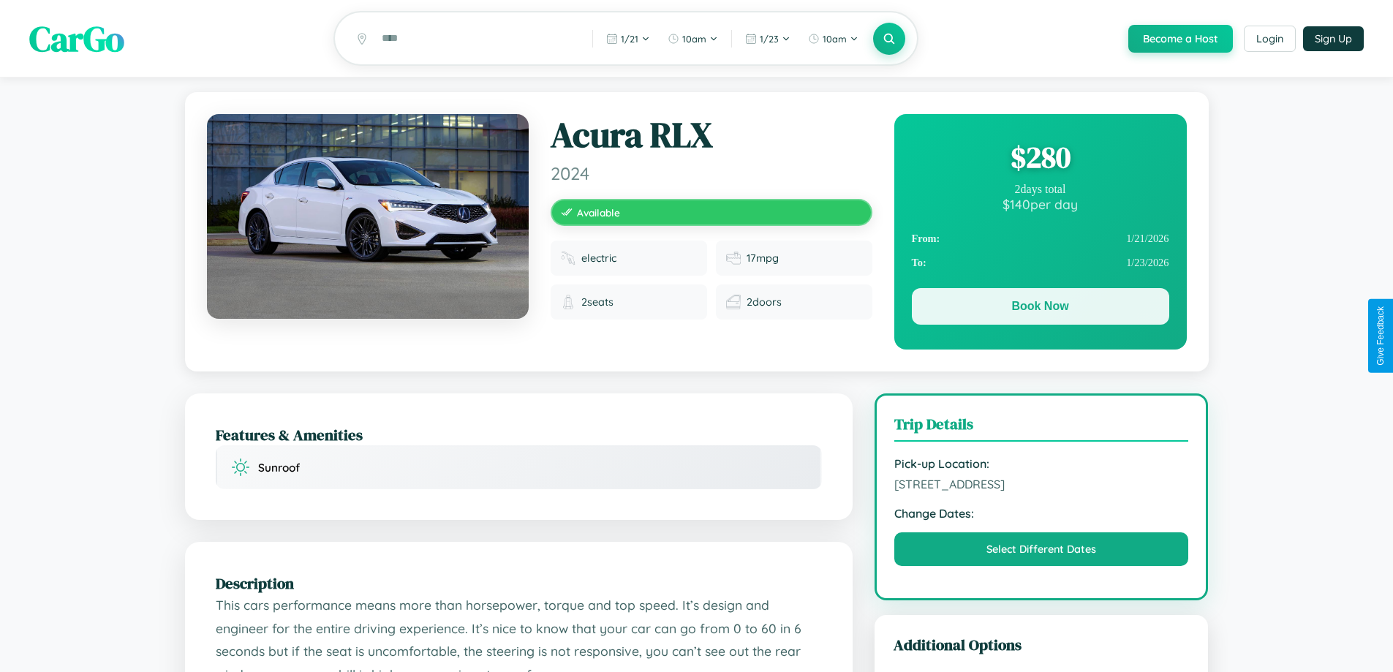
click at [1039, 308] on button "Book Now" at bounding box center [1040, 306] width 257 height 37
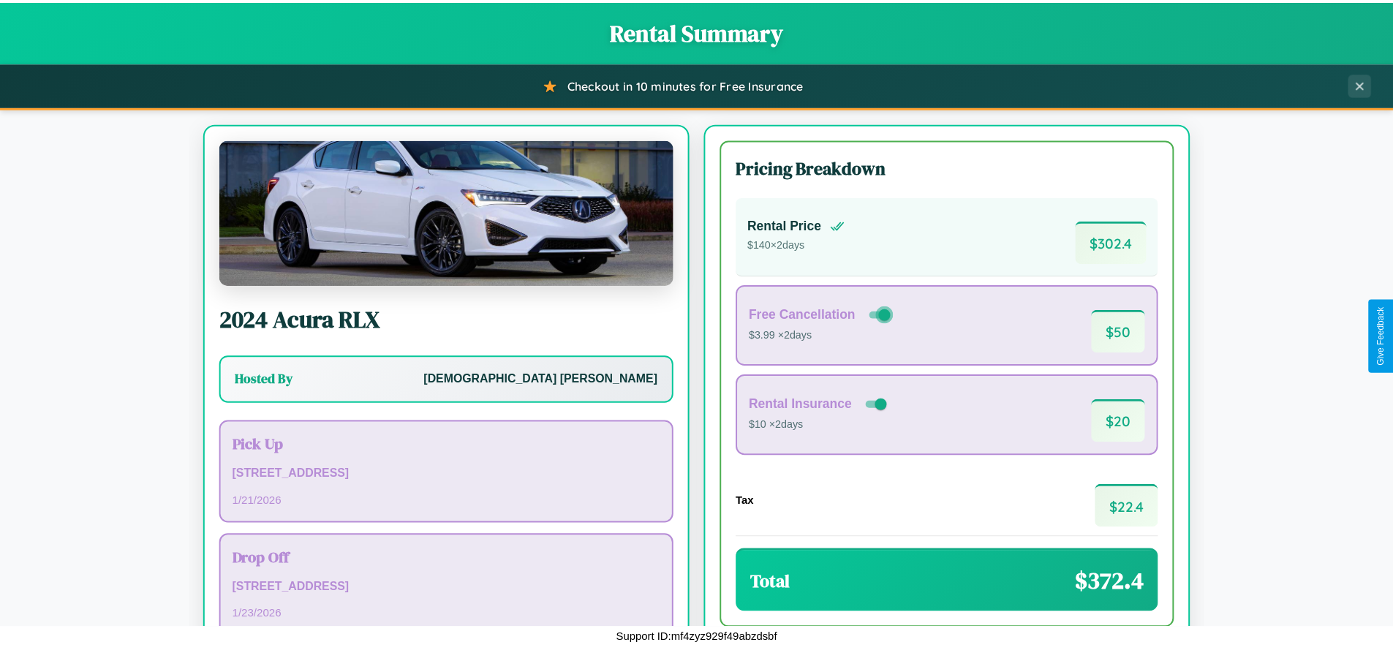
scroll to position [100, 0]
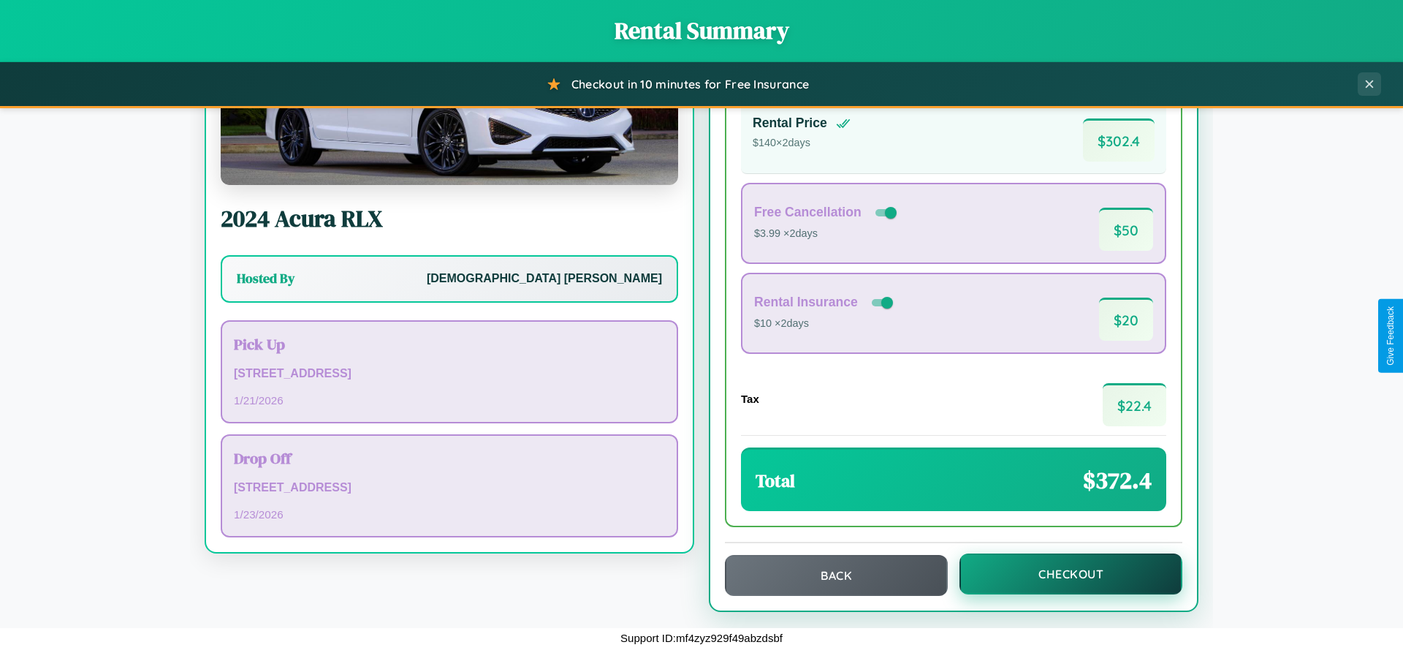
click at [1061, 574] on button "Checkout" at bounding box center [1071, 573] width 223 height 41
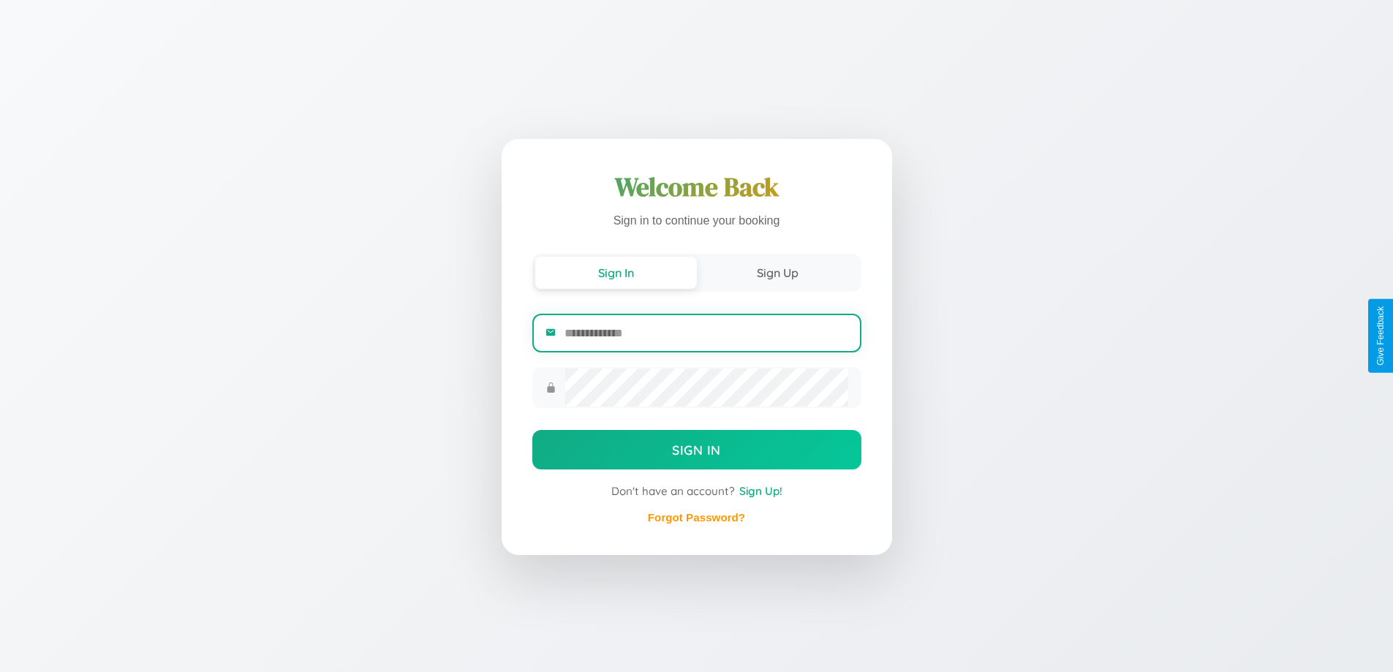
click at [705, 333] on input "email" at bounding box center [705, 333] width 283 height 36
type input "**********"
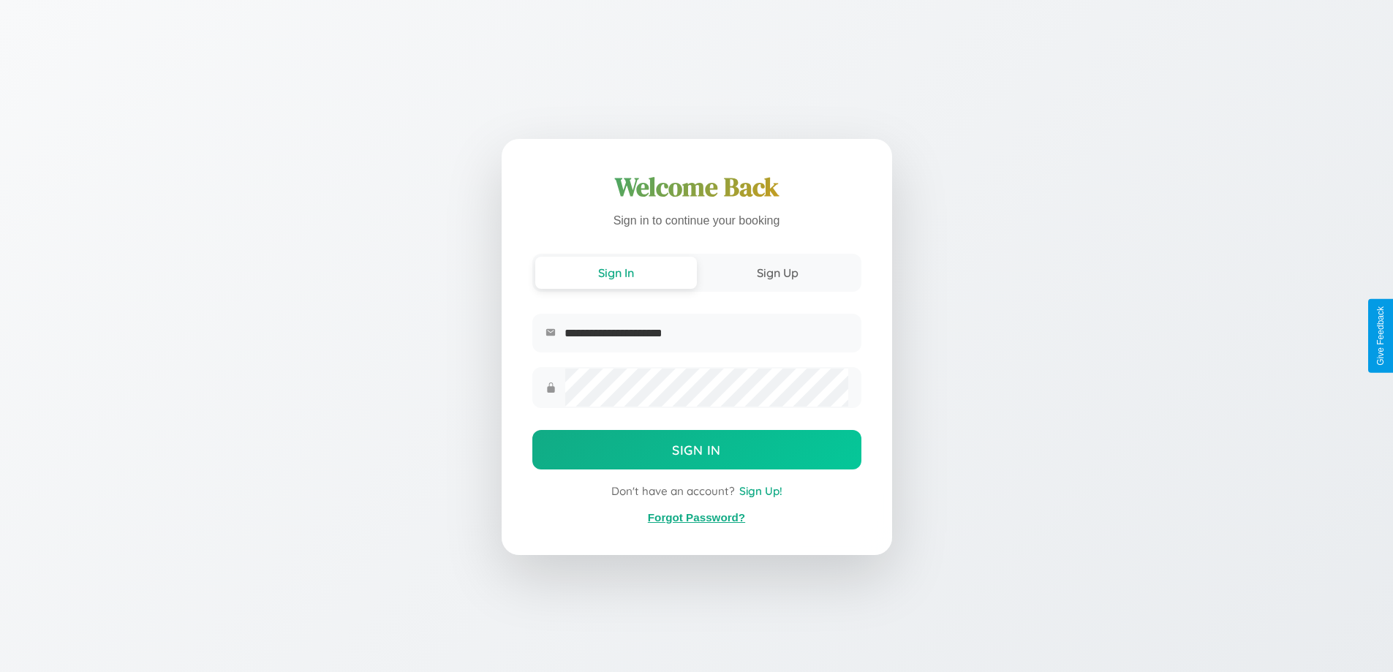
click at [696, 518] on link "Forgot Password?" at bounding box center [696, 517] width 97 height 12
